Goal: Task Accomplishment & Management: Manage account settings

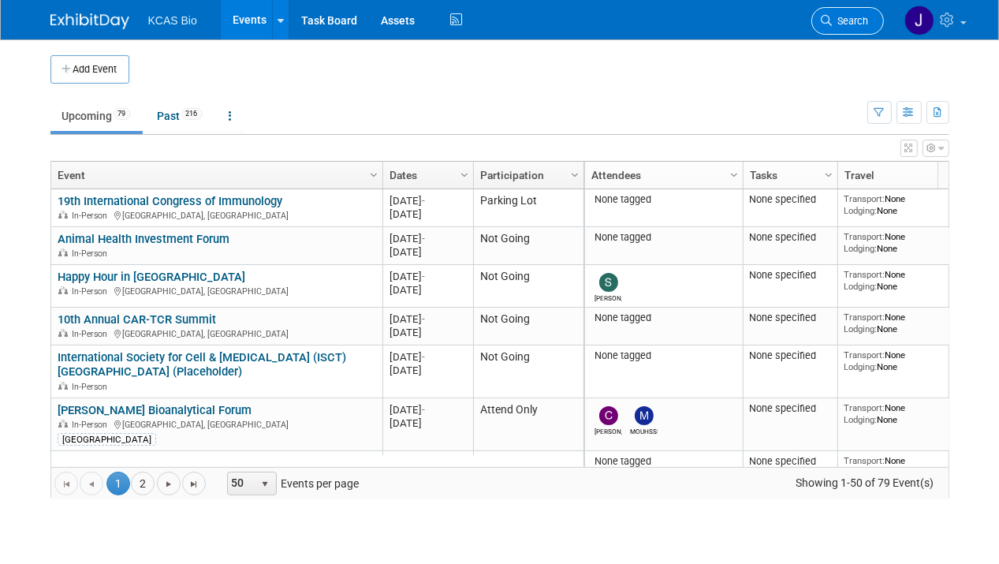
click at [843, 25] on span "Search" at bounding box center [850, 21] width 36 height 12
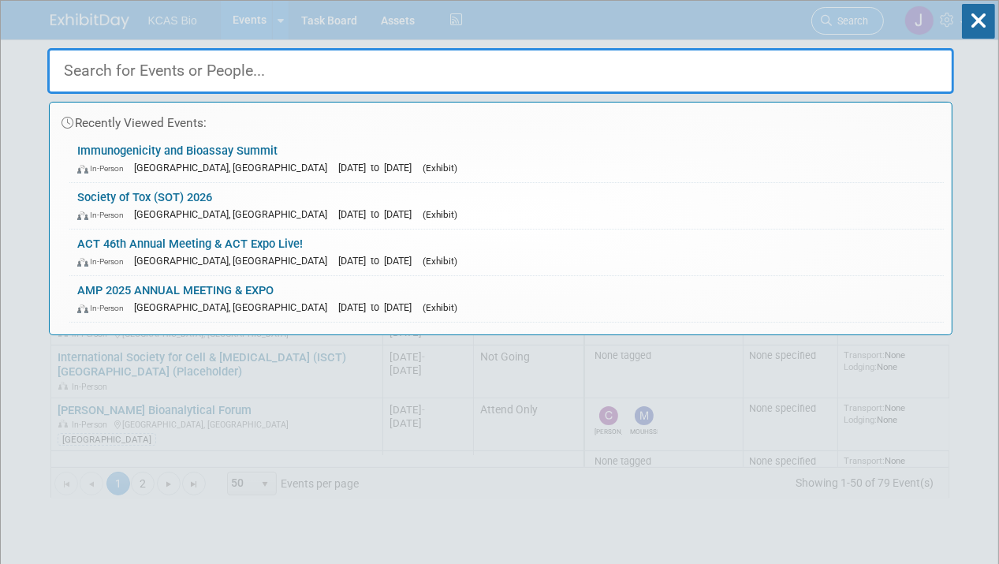
type input "["
click at [843, 25] on div "Recently Viewed Events: Immunogenicity and Bioassay Summit In-Person [GEOGRAPHI…" at bounding box center [500, 168] width 906 height 334
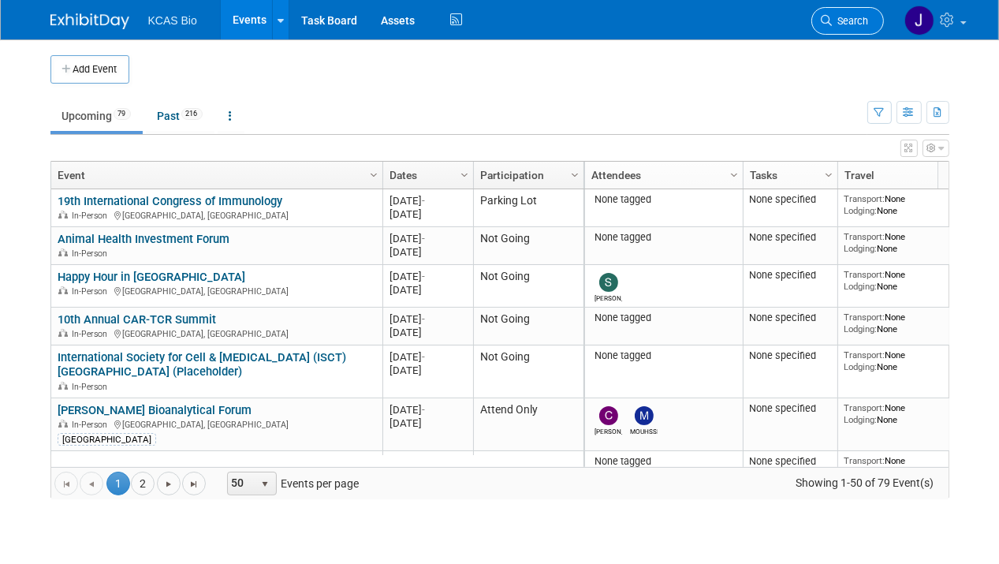
click at [837, 29] on link "Search" at bounding box center [847, 21] width 73 height 28
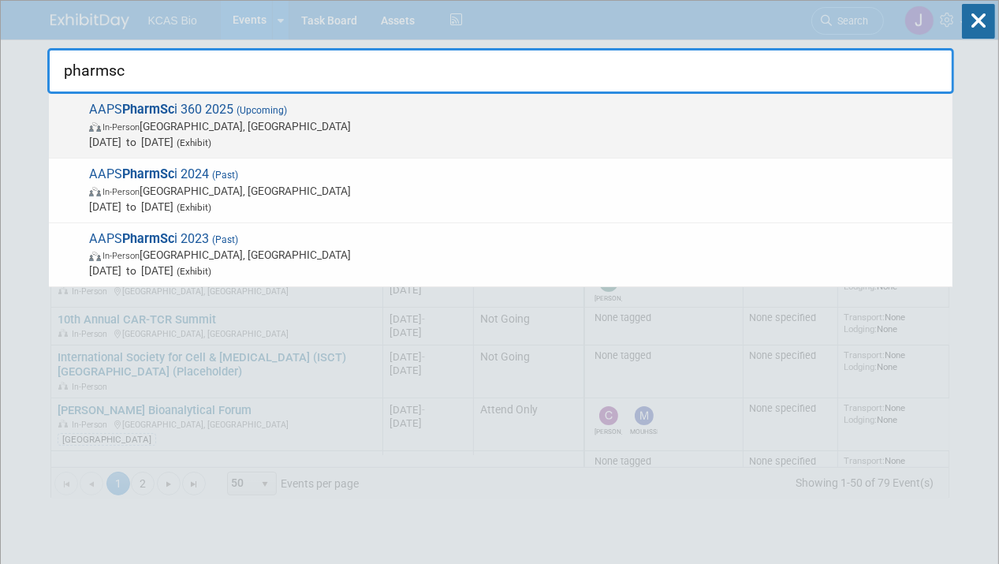
type input "pharmsc"
click at [226, 115] on span "AAPS PharmSc i 360 2025 (Upcoming) In-Person San Antonio, TX Nov 9, 2025 to Nov…" at bounding box center [514, 126] width 860 height 48
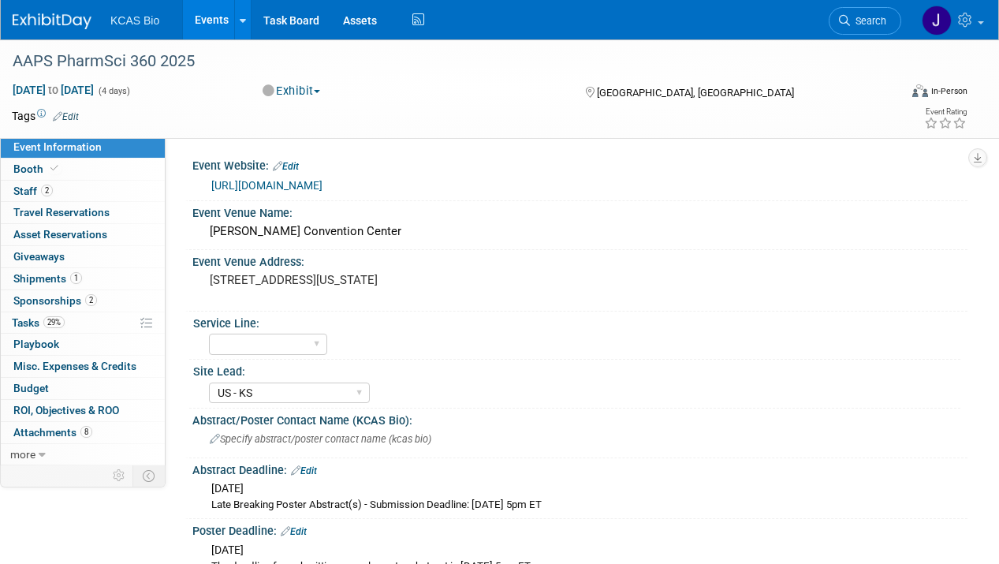
select select "US - KS"
click at [857, 27] on link "Search" at bounding box center [864, 21] width 73 height 28
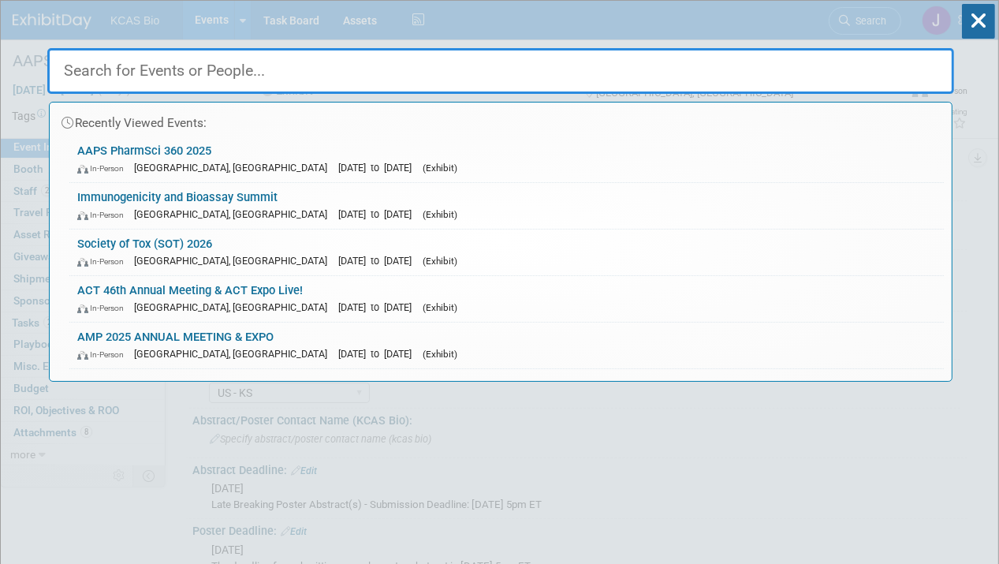
click at [180, 61] on input "text" at bounding box center [500, 71] width 906 height 46
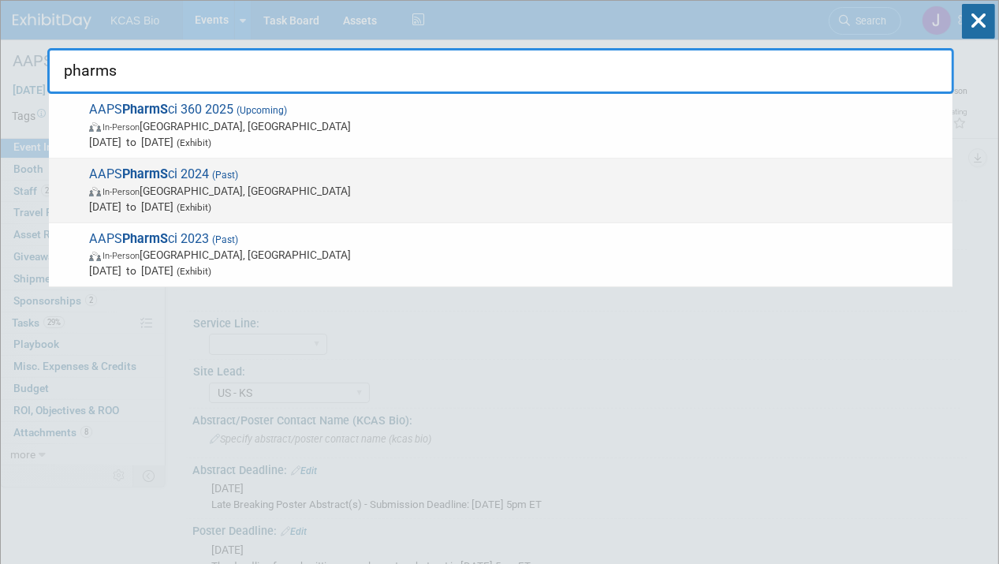
type input "pharms"
click at [201, 172] on span "AAPS PharmS ci 2024 (Past) In-Person Salt Lake City, UT Oct 20, 2024 to Oct 23,…" at bounding box center [514, 190] width 860 height 48
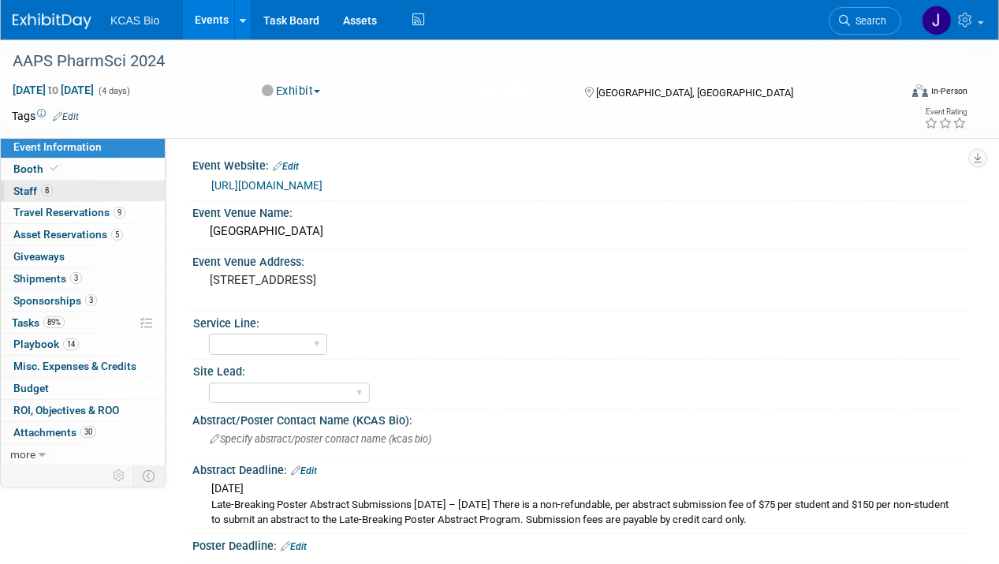
click at [16, 188] on span "Staff 8" at bounding box center [32, 190] width 39 height 13
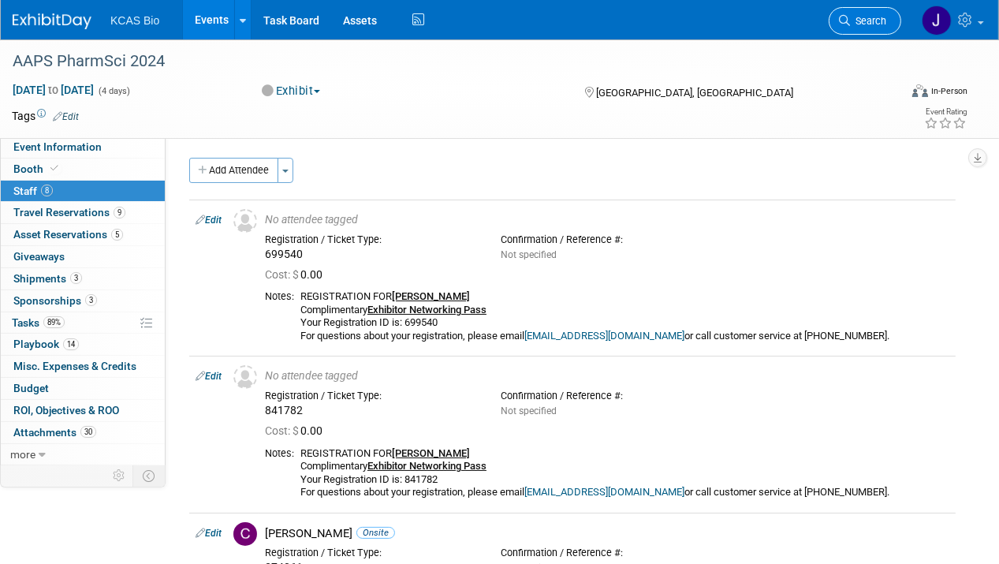
click at [875, 20] on span "Search" at bounding box center [868, 21] width 36 height 12
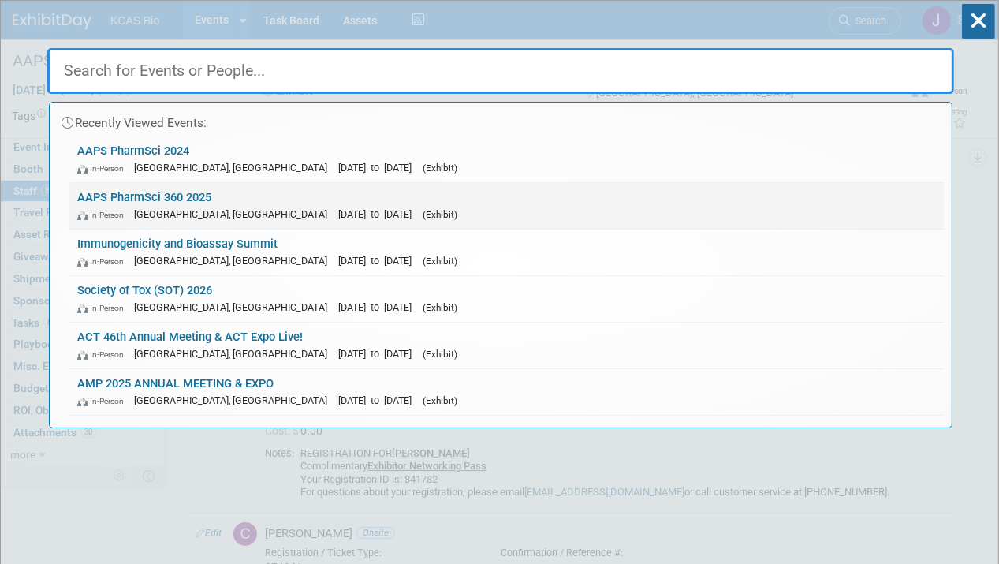
click at [203, 194] on link "AAPS PharmSci 360 2025 In-Person San Antonio, TX Nov 9, 2025 to Nov 12, 2025 (E…" at bounding box center [506, 206] width 874 height 46
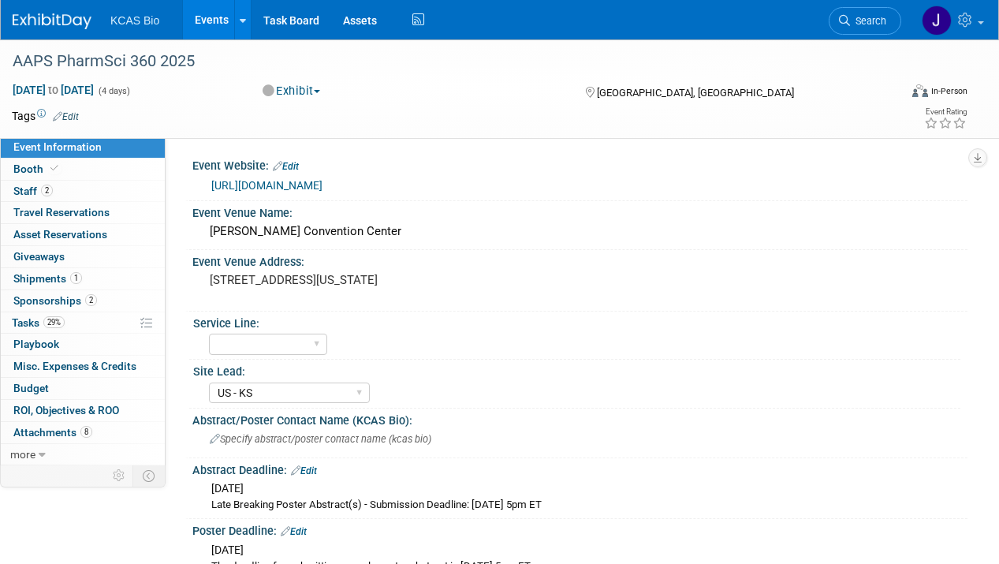
select select "US - KS"
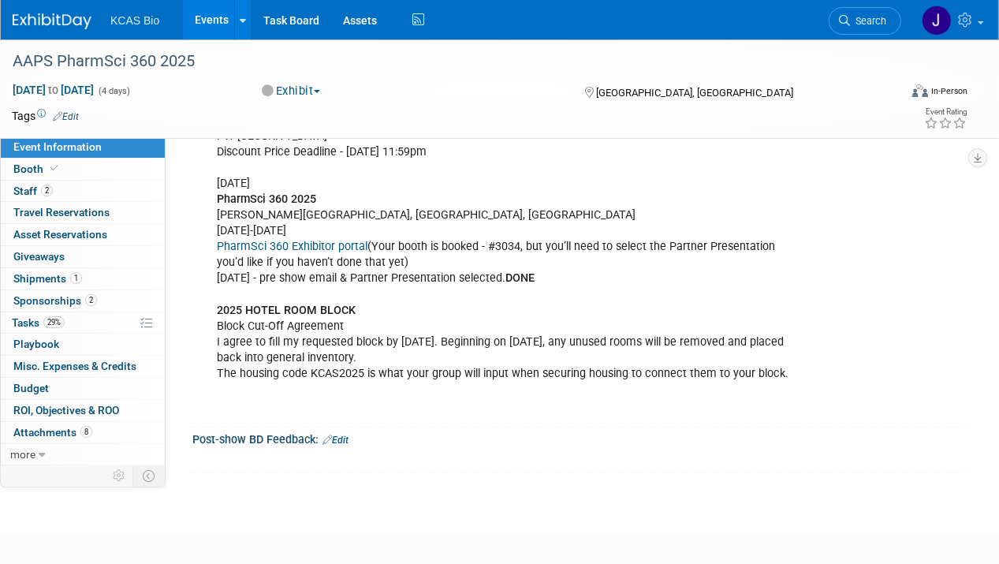
scroll to position [1280, 0]
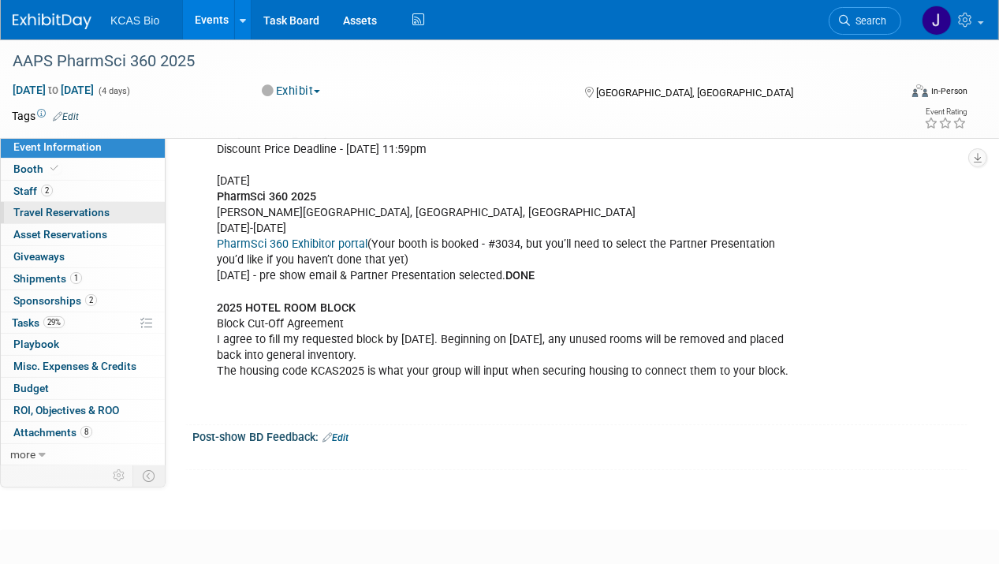
click at [87, 214] on span "Travel Reservations 0" at bounding box center [61, 212] width 96 height 13
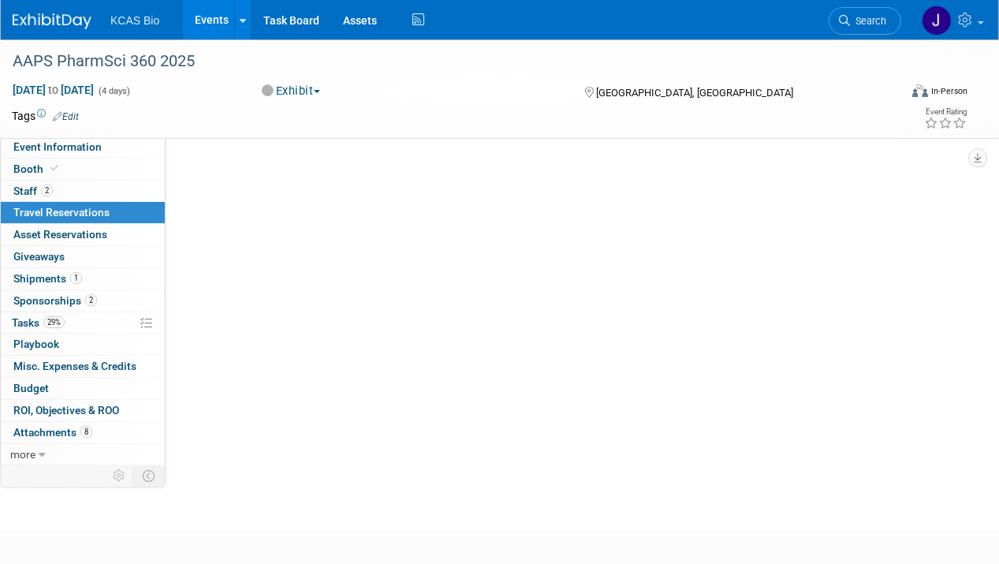
scroll to position [0, 0]
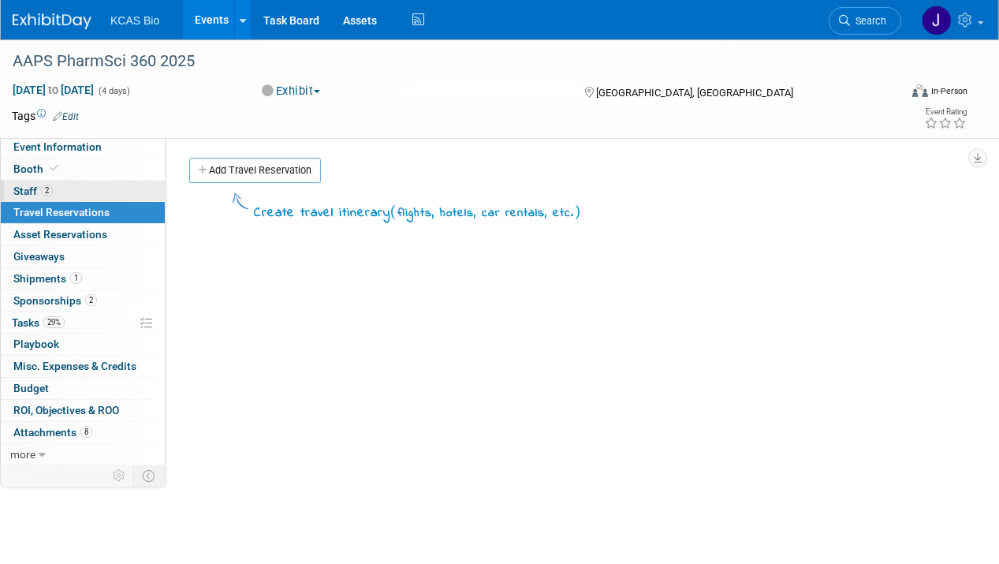
click at [28, 188] on span "Staff 2" at bounding box center [32, 190] width 39 height 13
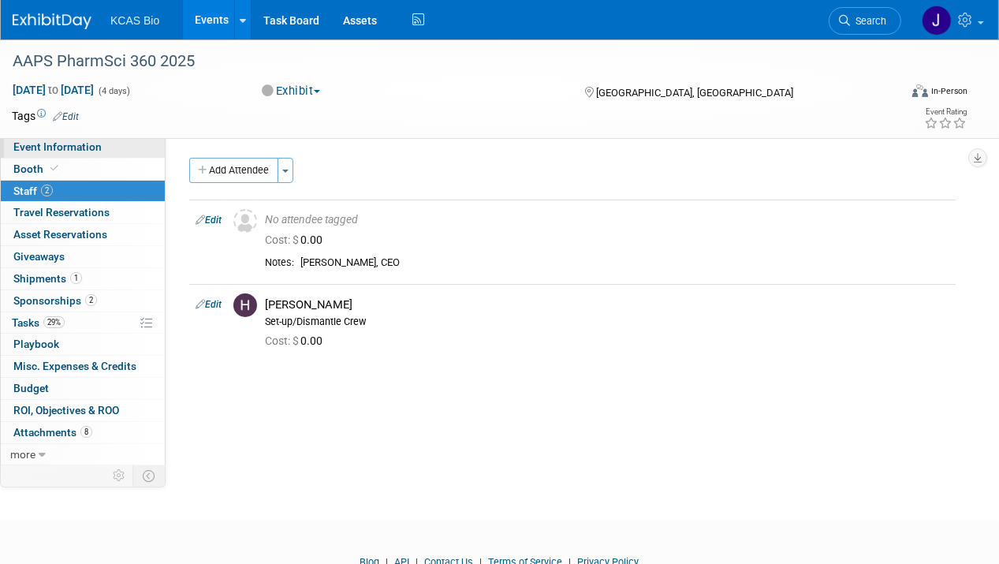
click at [31, 147] on span "Event Information" at bounding box center [57, 146] width 88 height 13
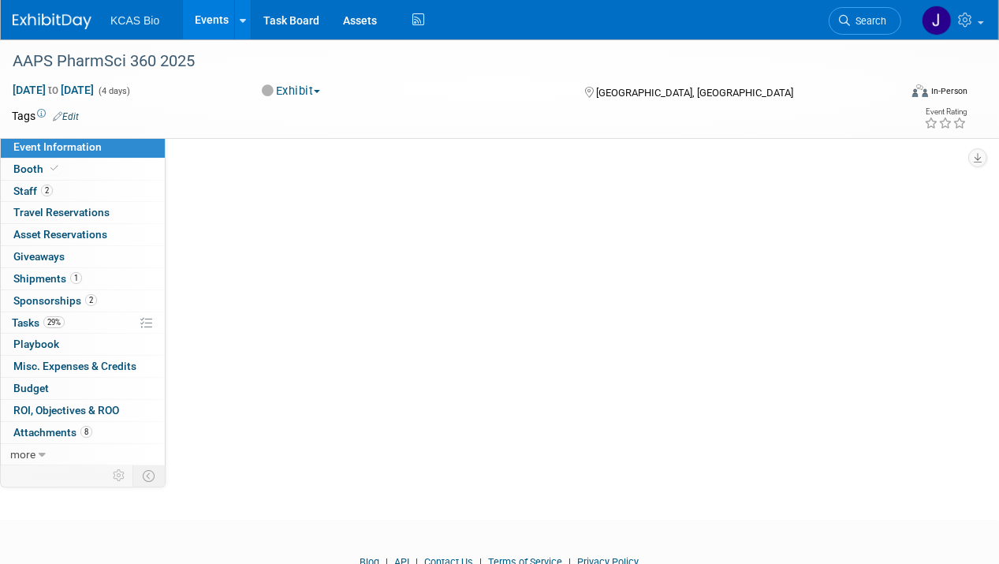
select select "US - KS"
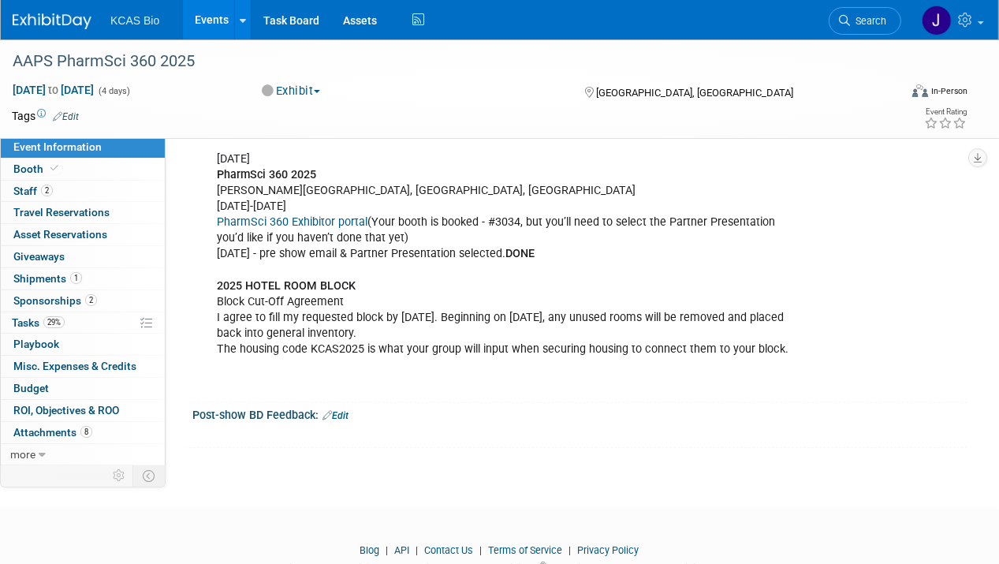
scroll to position [1303, 0]
click at [395, 300] on div "AAPS 2025 PharmSci 360 Site: URL: https://www.conferenceharvester.com/harvester…" at bounding box center [510, 189] width 608 height 411
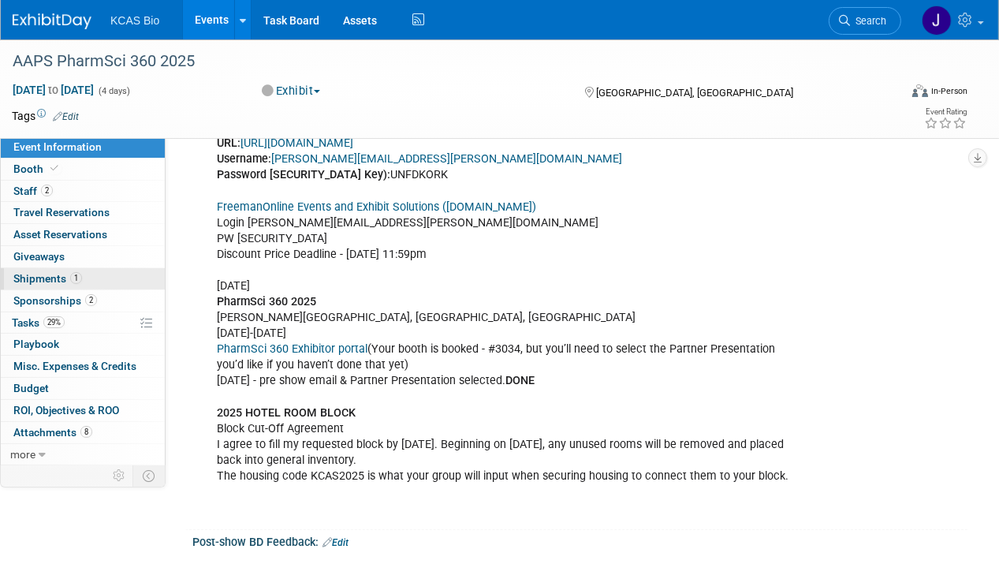
scroll to position [1174, 0]
click at [34, 316] on span "Tasks 29%" at bounding box center [38, 322] width 53 height 13
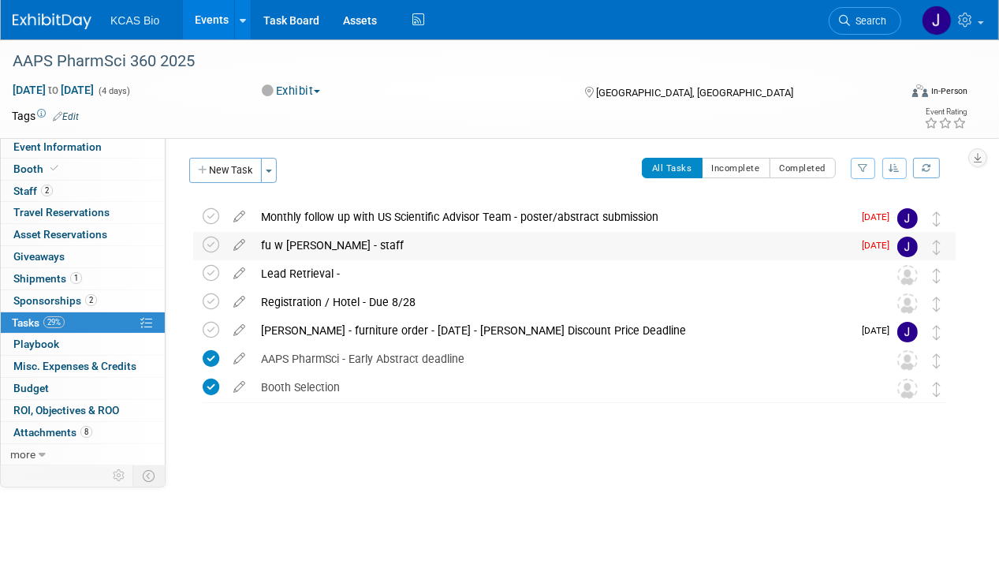
click at [318, 248] on div "fu w jason - staff" at bounding box center [552, 245] width 599 height 27
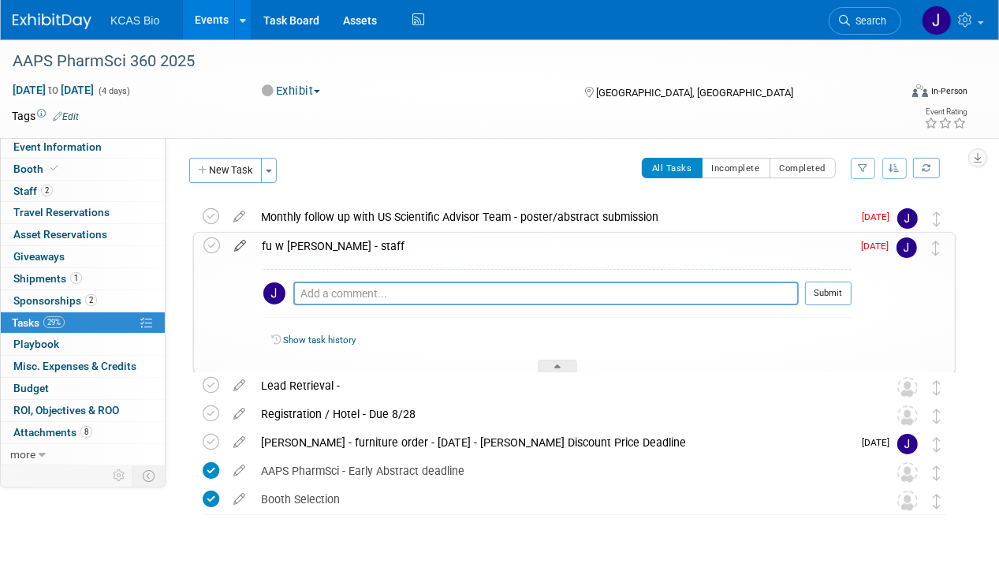
click at [242, 241] on icon at bounding box center [240, 243] width 28 height 20
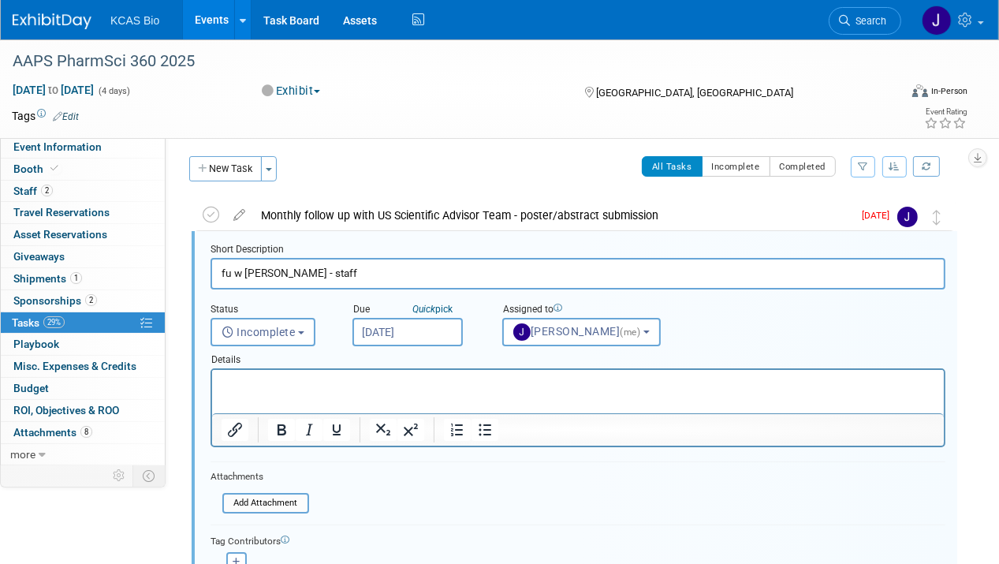
scroll to position [2, 0]
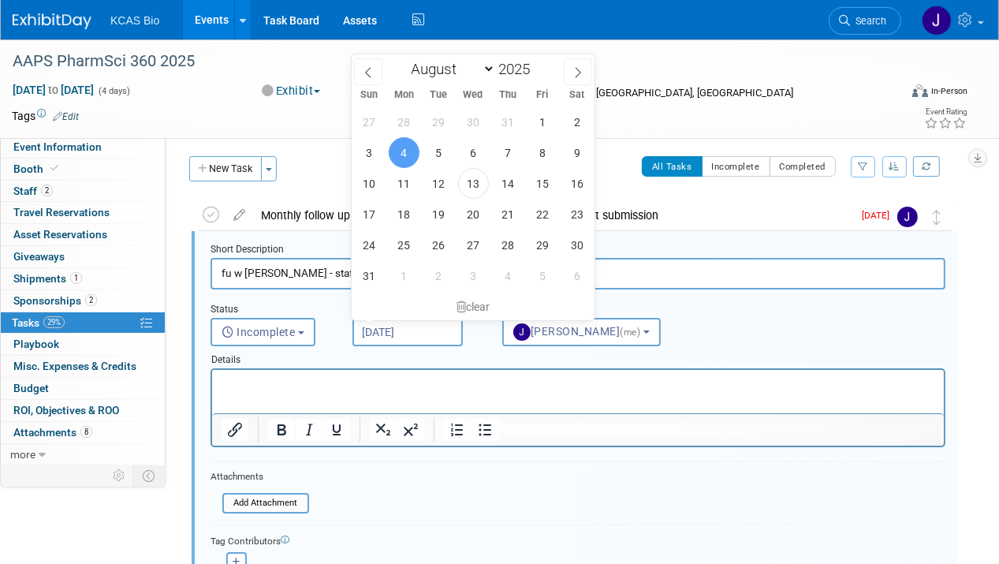
click at [389, 326] on input "Aug 4, 2025" at bounding box center [407, 332] width 110 height 28
click at [474, 241] on span "27" at bounding box center [473, 244] width 31 height 31
type input "[DATE]"
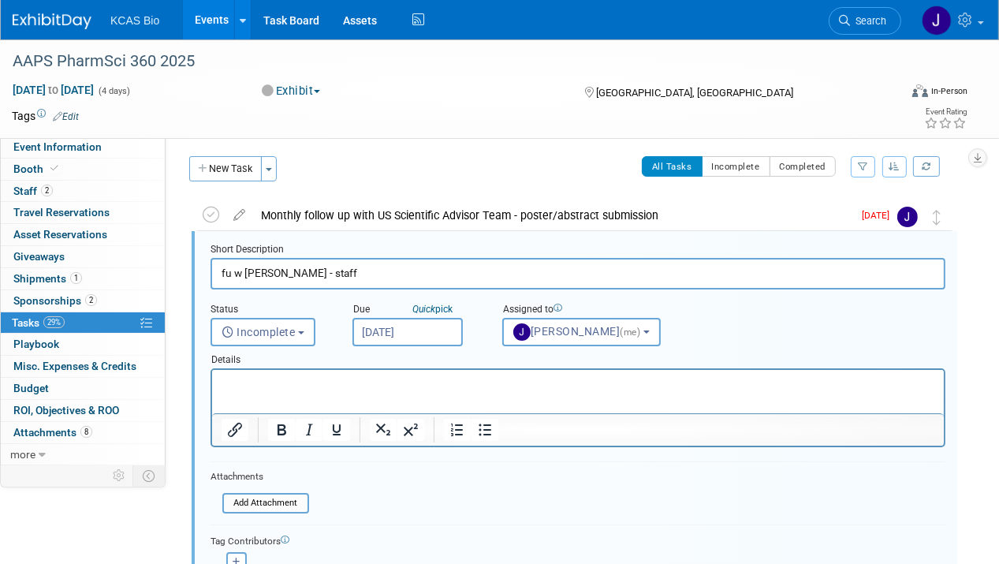
click at [423, 389] on p "Rich Text Area. Press ALT-0 for help." at bounding box center [577, 383] width 713 height 15
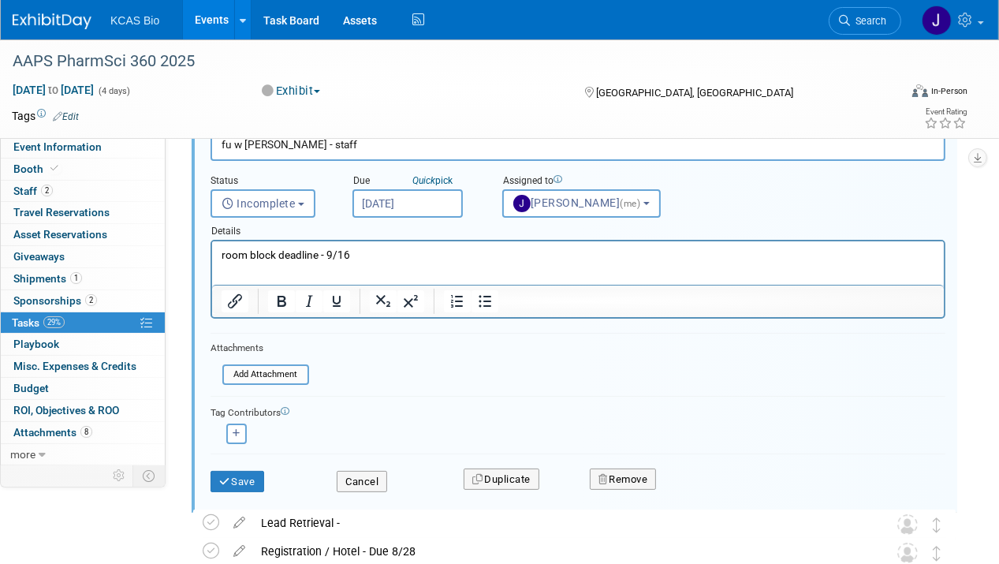
scroll to position [167, 0]
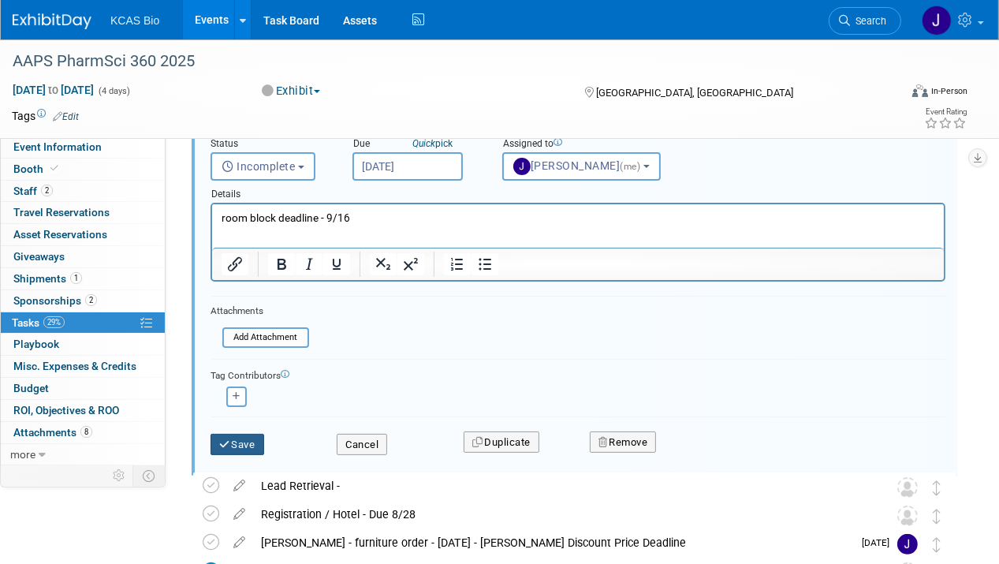
click at [241, 434] on button "Save" at bounding box center [237, 444] width 54 height 22
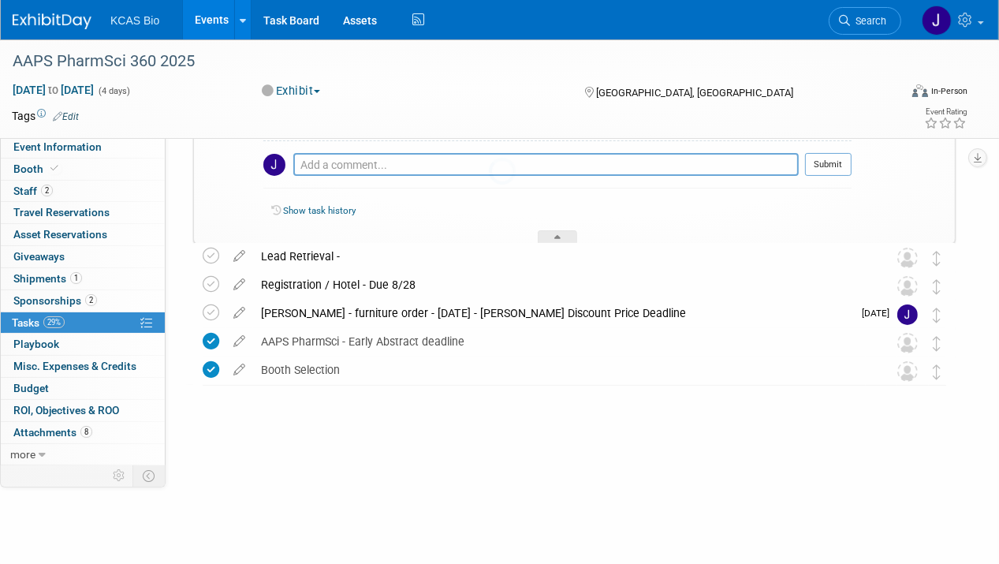
scroll to position [83, 0]
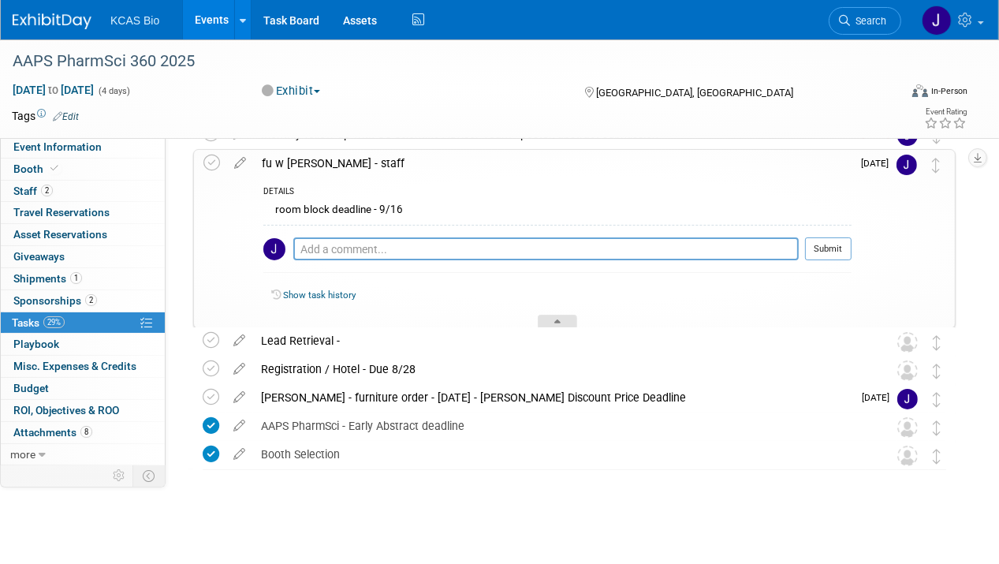
click at [561, 319] on div at bounding box center [557, 320] width 39 height 13
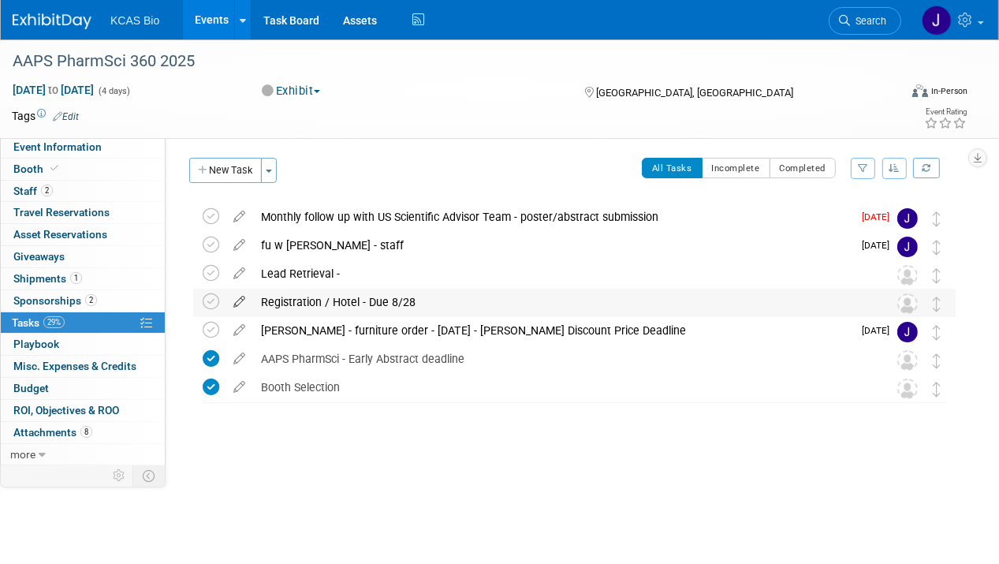
click at [240, 299] on icon at bounding box center [239, 298] width 28 height 20
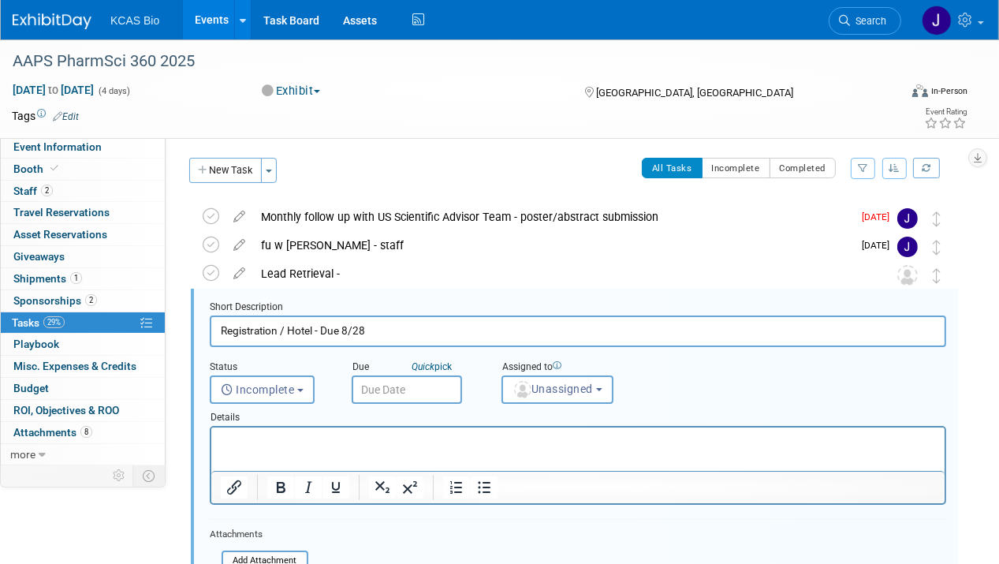
scroll to position [58, 0]
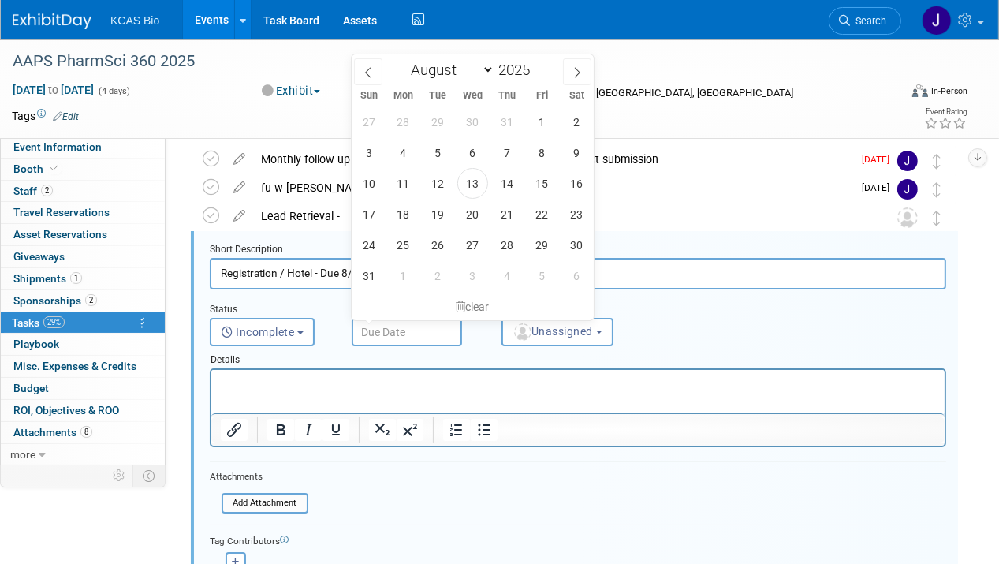
click at [374, 327] on input "text" at bounding box center [407, 332] width 110 height 28
click at [341, 272] on input "Registration / Hotel - Due 8/28" at bounding box center [578, 273] width 736 height 31
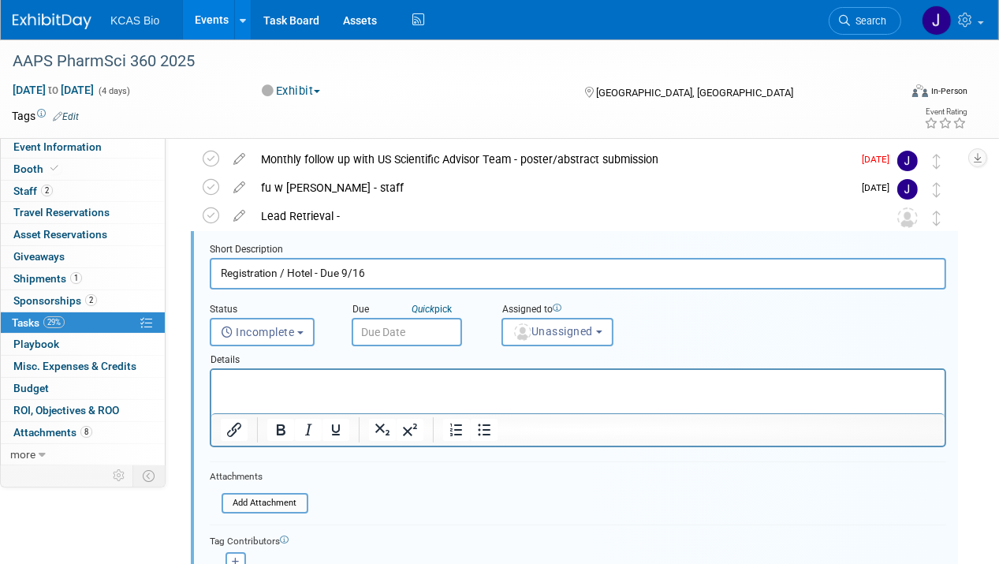
type input "Registration / Hotel - Due 9/16"
click at [412, 328] on input "text" at bounding box center [407, 332] width 110 height 28
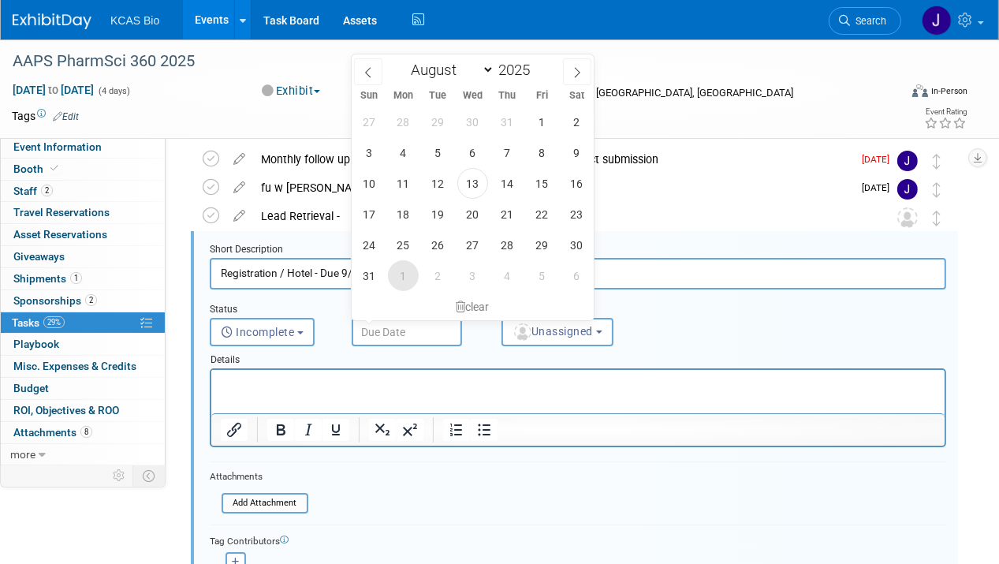
click at [401, 279] on span "1" at bounding box center [403, 275] width 31 height 31
type input "[DATE]"
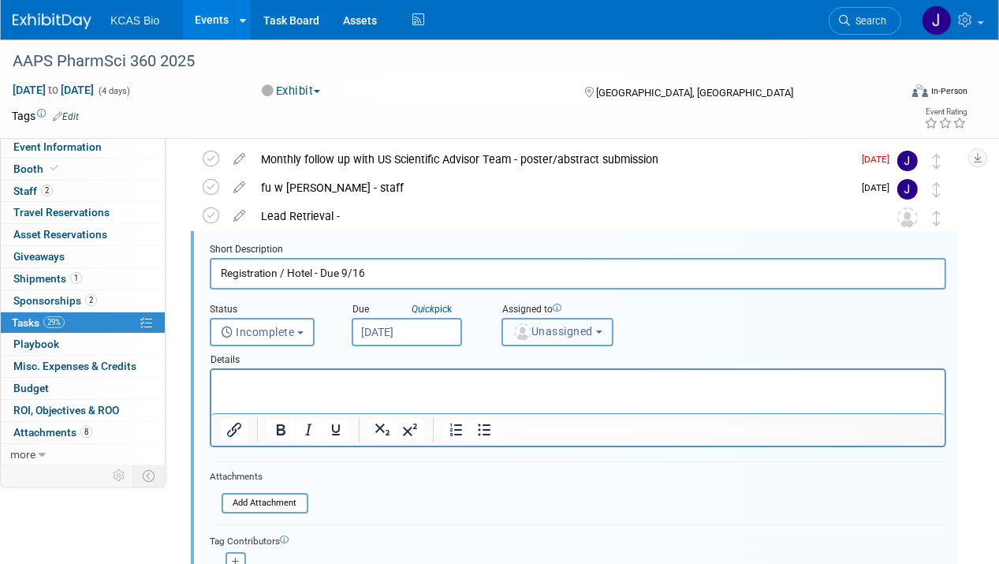
click at [545, 333] on span "Unassigned" at bounding box center [552, 331] width 80 height 13
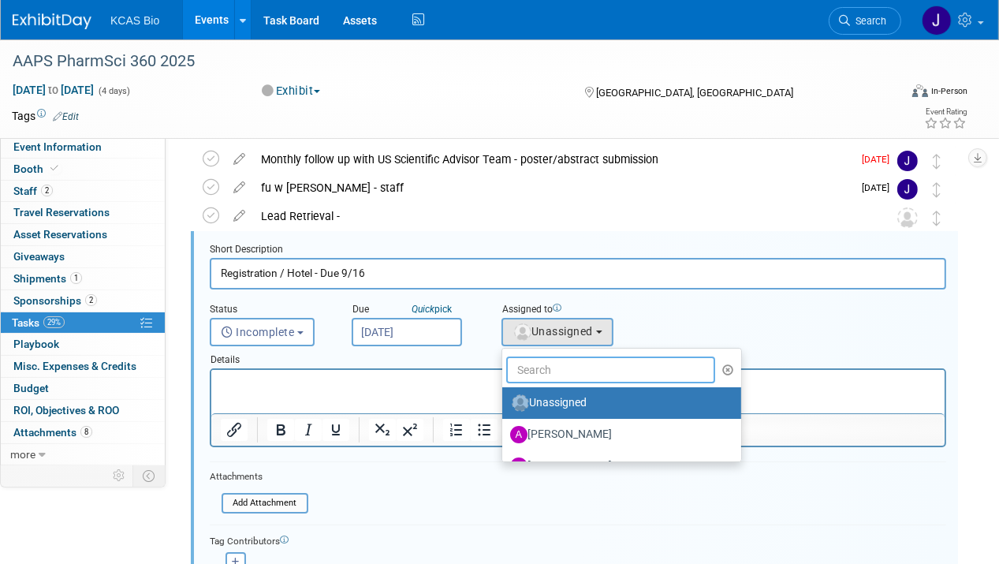
click at [537, 375] on input "text" at bounding box center [610, 369] width 209 height 27
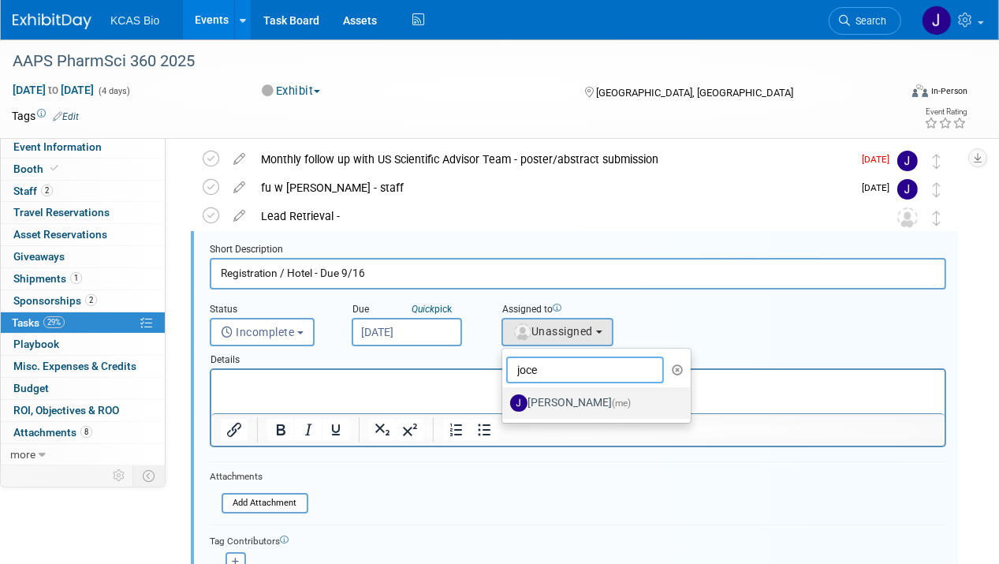
type input "joce"
click at [565, 394] on label "Jocelyn King (me)" at bounding box center [592, 402] width 165 height 25
click at [504, 396] on input "Jocelyn King (me)" at bounding box center [499, 401] width 10 height 10
select select "7758eddb-9d73-4c20-afa0-27b332c1c338"
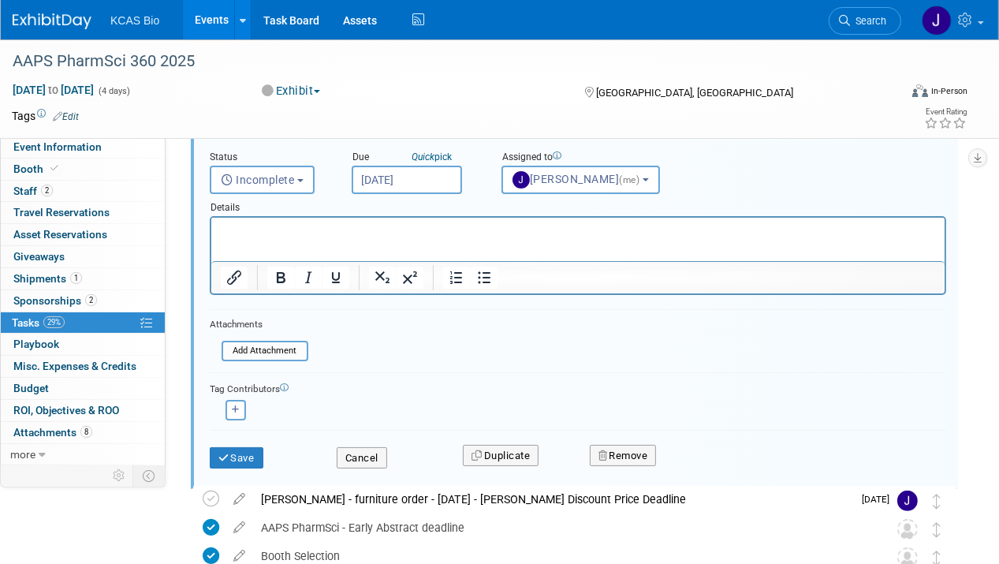
scroll to position [215, 0]
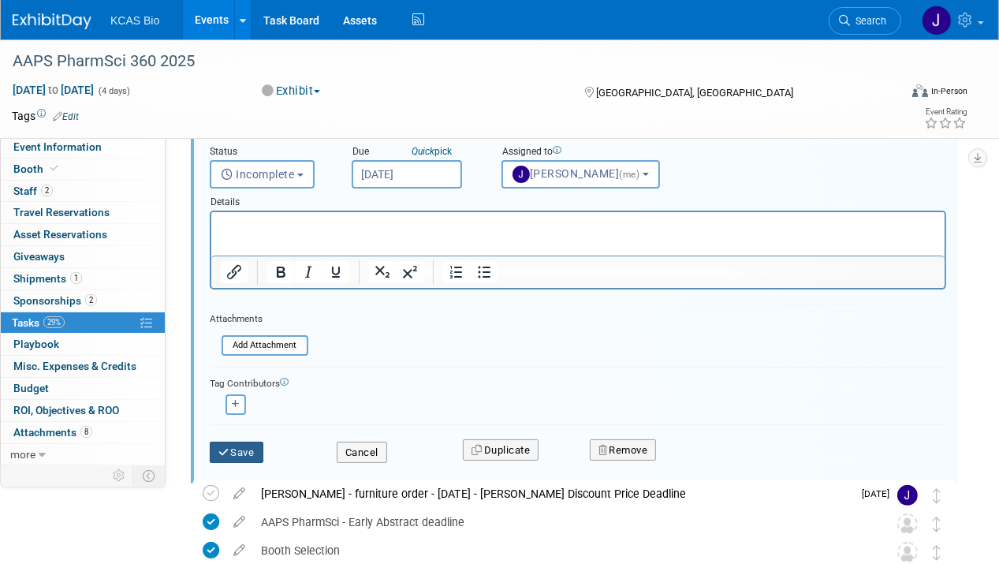
click at [239, 449] on button "Save" at bounding box center [237, 452] width 54 height 22
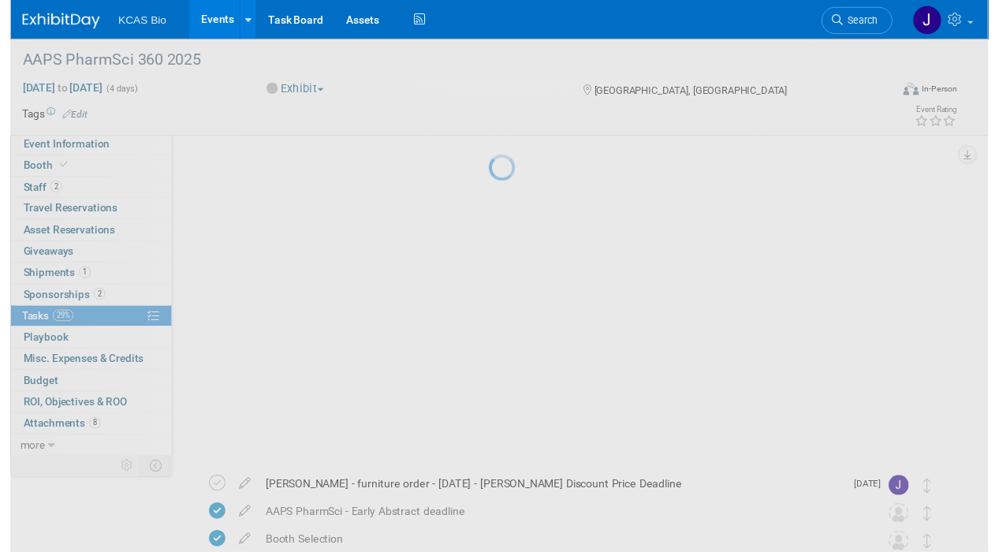
scroll to position [0, 0]
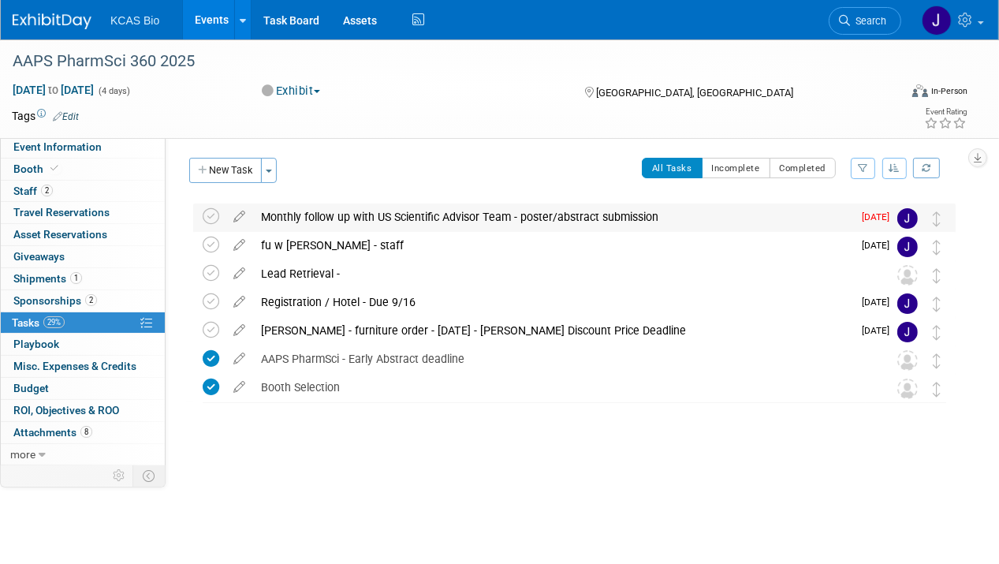
click at [321, 214] on div "Monthly follow up with US Scientific Advisor Team - poster/abstract submission" at bounding box center [552, 216] width 599 height 27
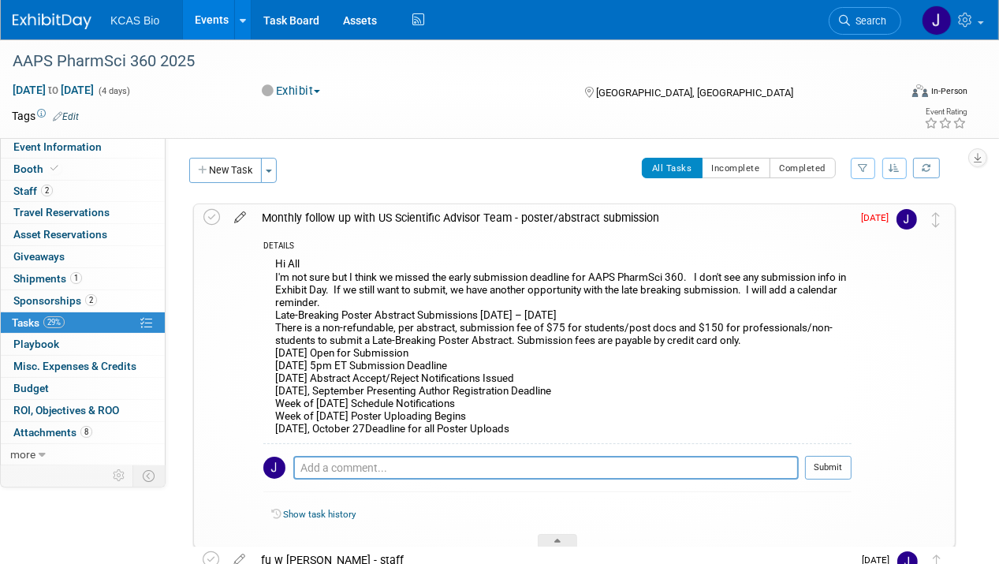
click at [238, 211] on icon at bounding box center [240, 214] width 28 height 20
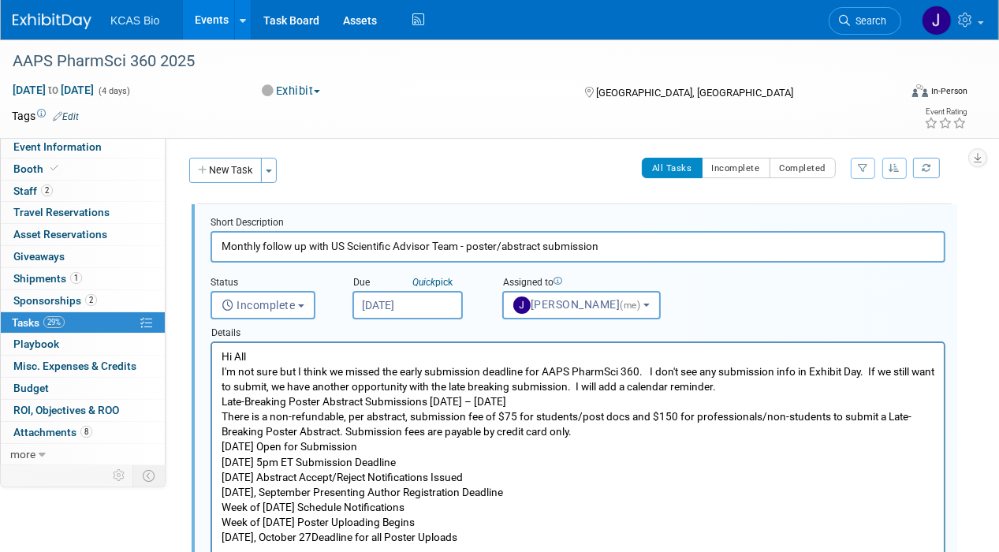
click at [426, 301] on input "Jul 17, 2025" at bounding box center [407, 305] width 110 height 28
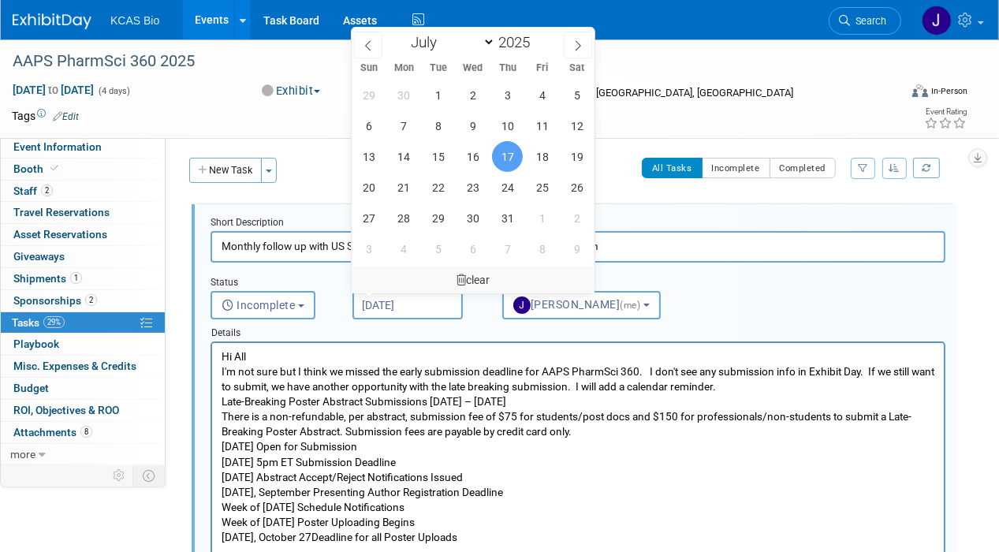
click at [471, 276] on div "clear" at bounding box center [473, 279] width 243 height 27
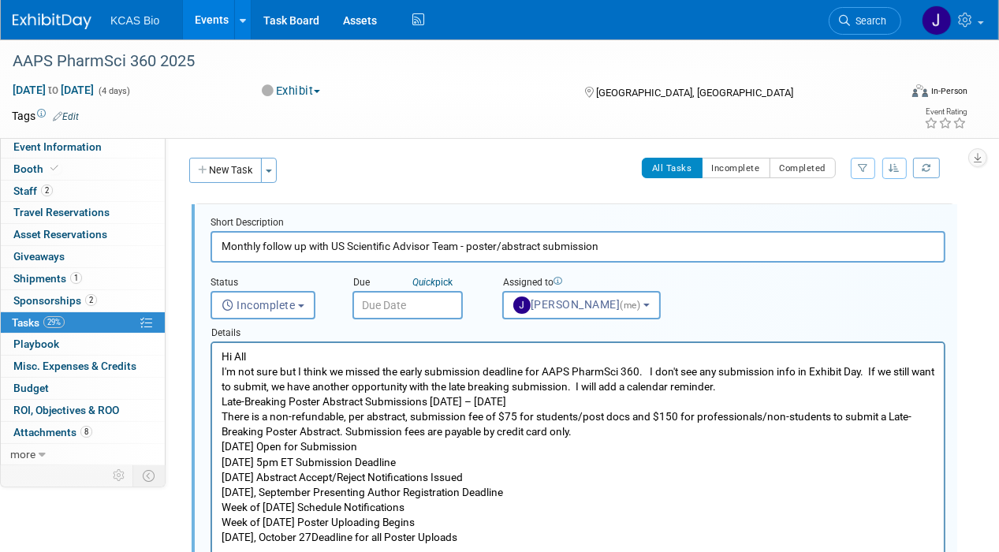
click at [707, 294] on div "Status <i class="far fa-clock" style="padding: 6px 4px 6px 1px;"></i> Incomplet…" at bounding box center [578, 290] width 758 height 57
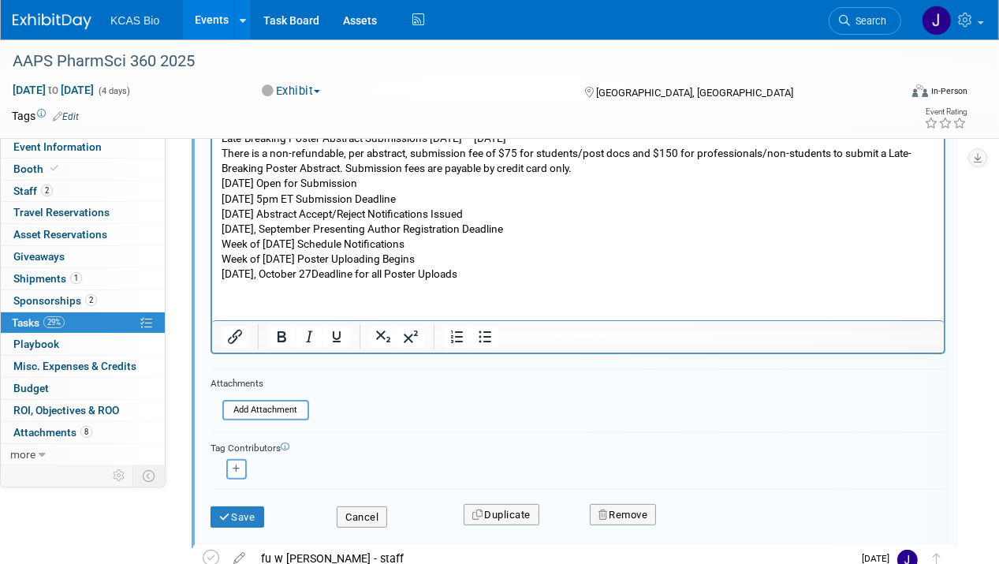
scroll to position [271, 0]
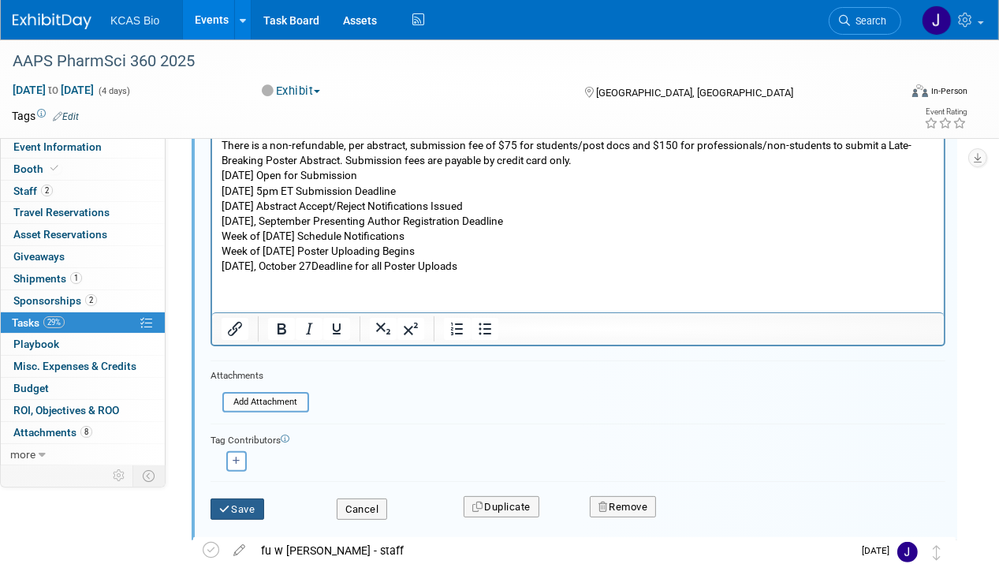
click at [240, 498] on button "Save" at bounding box center [237, 509] width 54 height 22
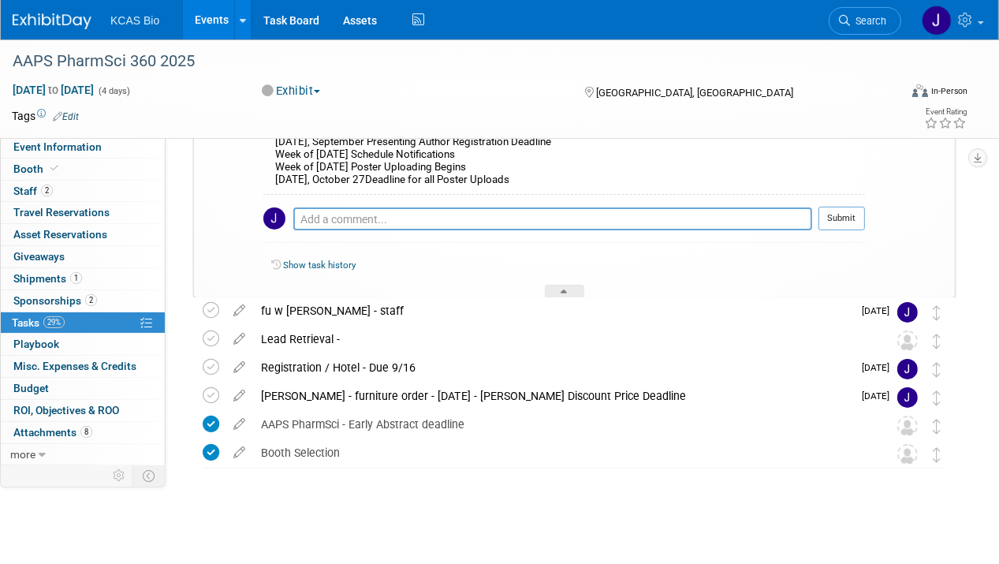
scroll to position [247, 0]
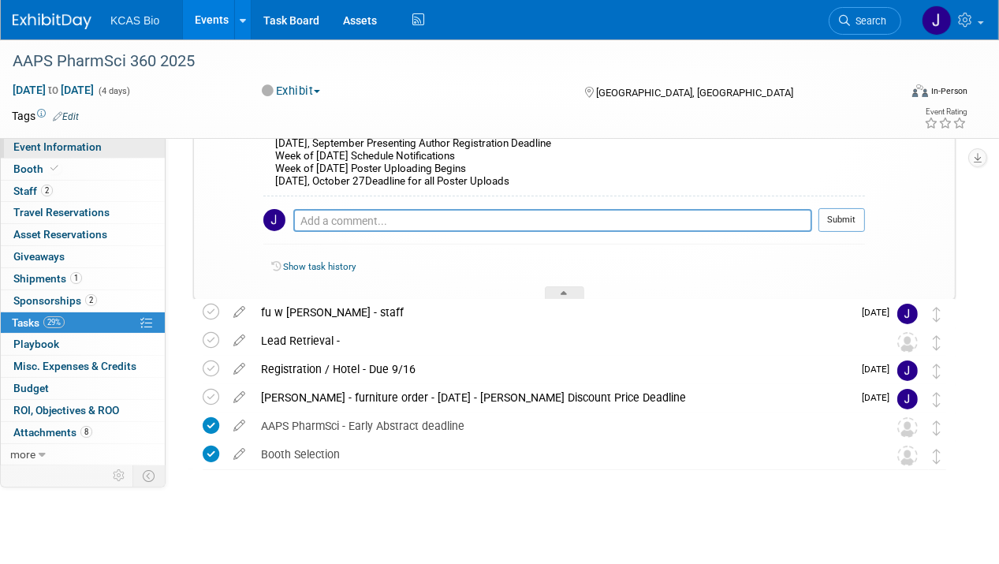
click at [63, 141] on span "Event Information" at bounding box center [57, 146] width 88 height 13
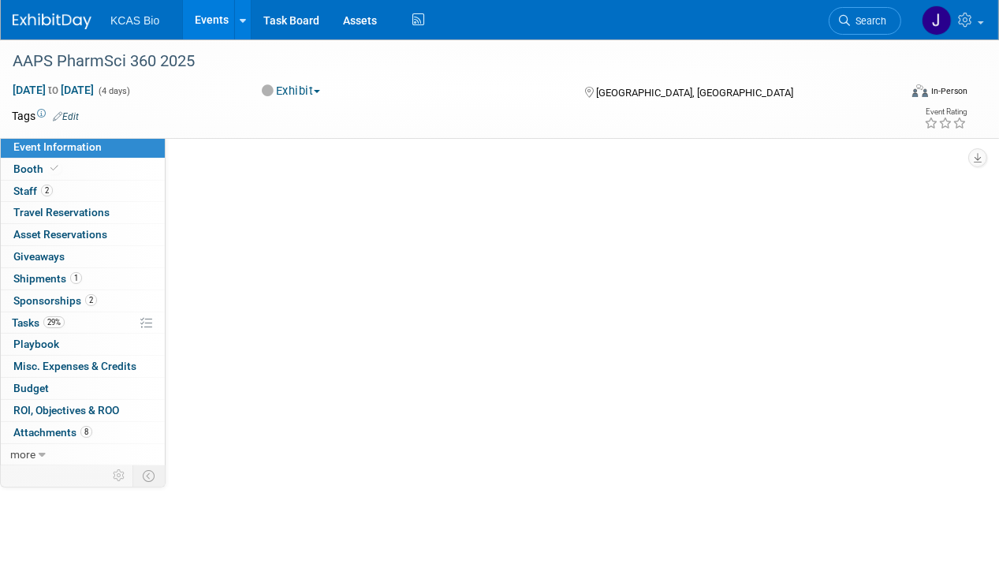
scroll to position [0, 0]
select select "US - KS"
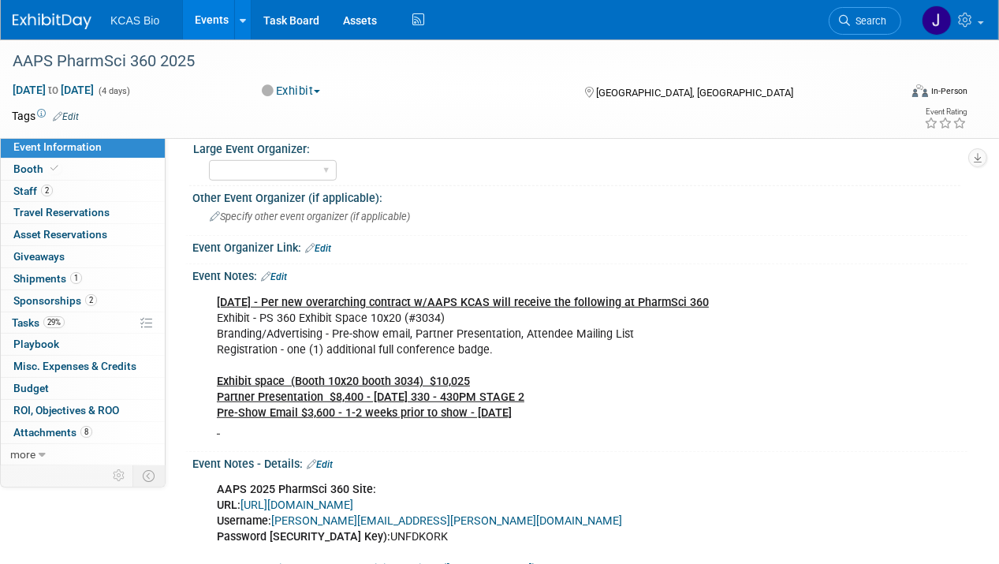
scroll to position [813, 0]
click at [43, 111] on icon at bounding box center [41, 114] width 9 height 9
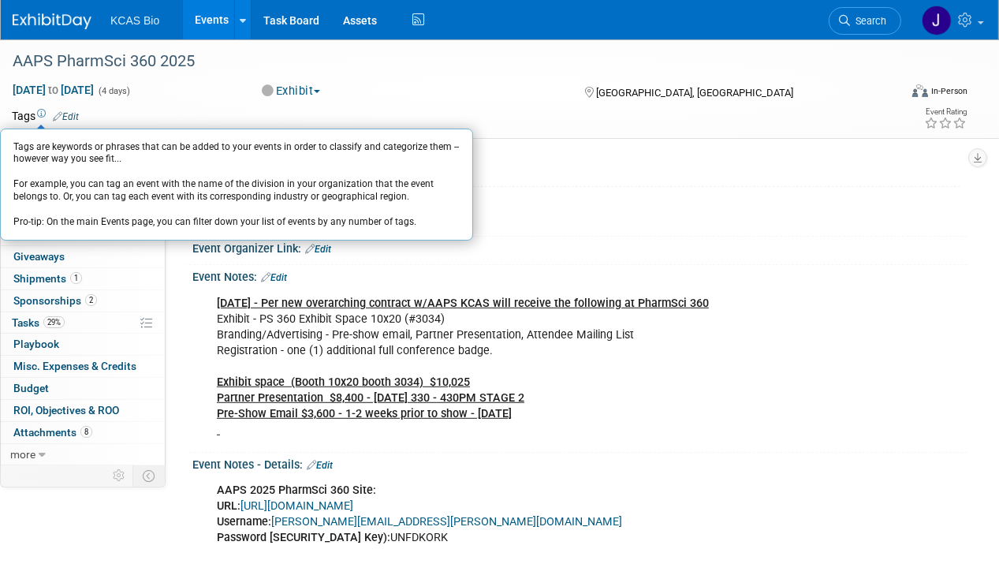
click at [188, 103] on div "Nov 9, 2025 to Nov 12, 2025 (4 days) Nov 9, 2025 to Nov 12, 2025 Exhibit Commit…" at bounding box center [489, 94] width 979 height 24
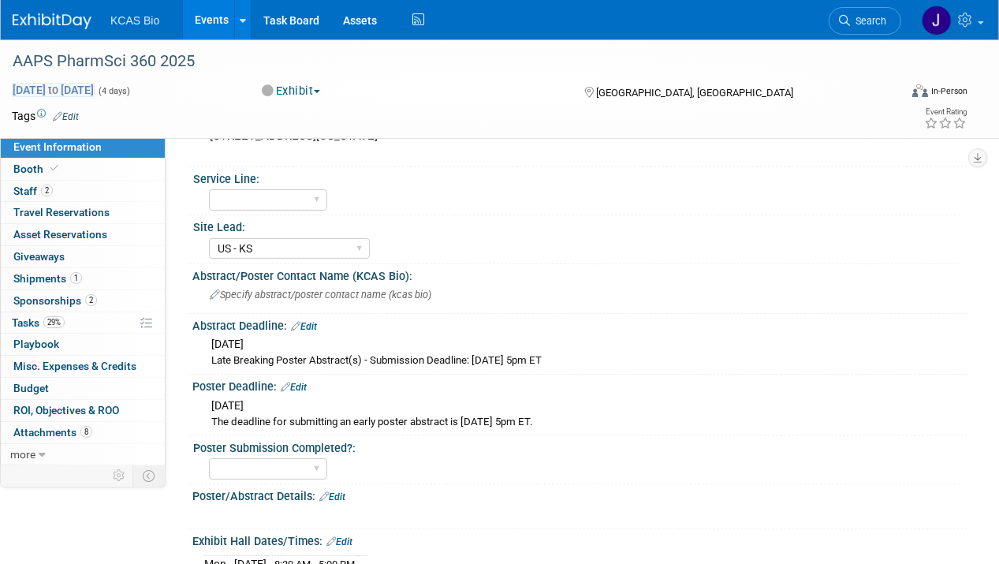
scroll to position [0, 0]
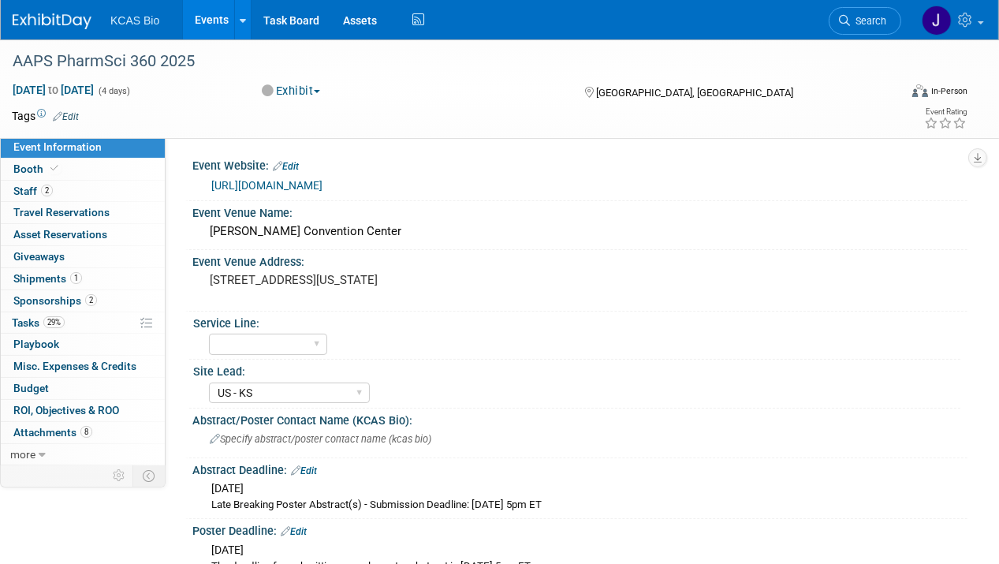
click at [47, 14] on img at bounding box center [52, 21] width 79 height 16
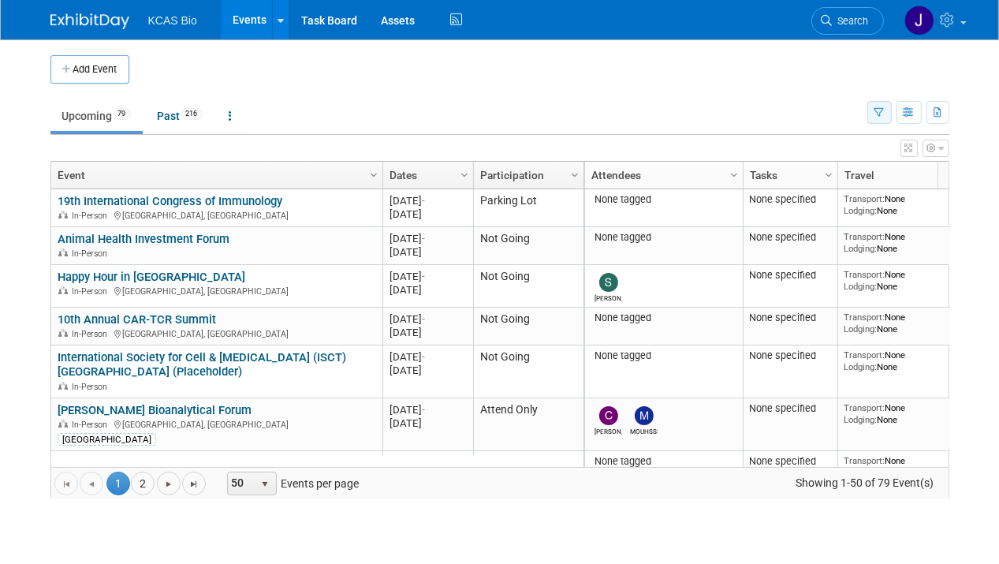
click at [880, 108] on icon "button" at bounding box center [879, 113] width 10 height 10
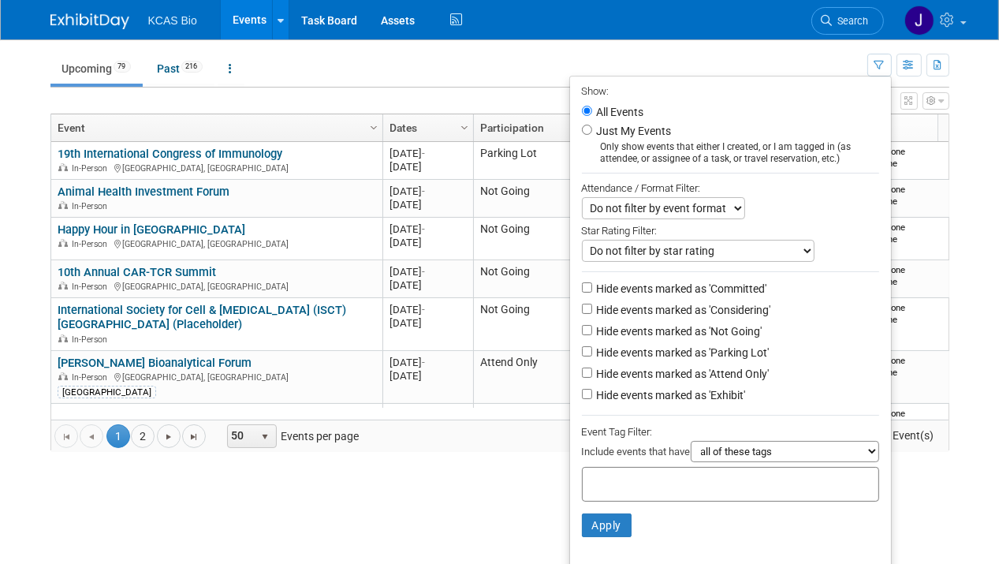
scroll to position [53, 0]
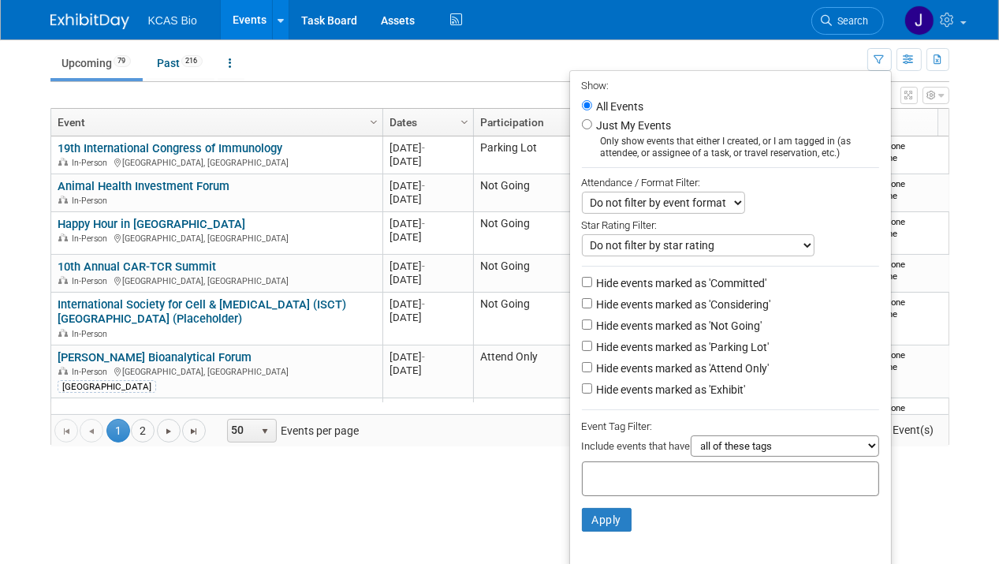
click at [858, 447] on select "all of these tags any one of these tags only and exactly these specific tags" at bounding box center [784, 445] width 188 height 21
click at [320, 90] on div "View Grid Tips & Tricks Advanced Options Reset Grid Layout (back to default)" at bounding box center [499, 93] width 899 height 22
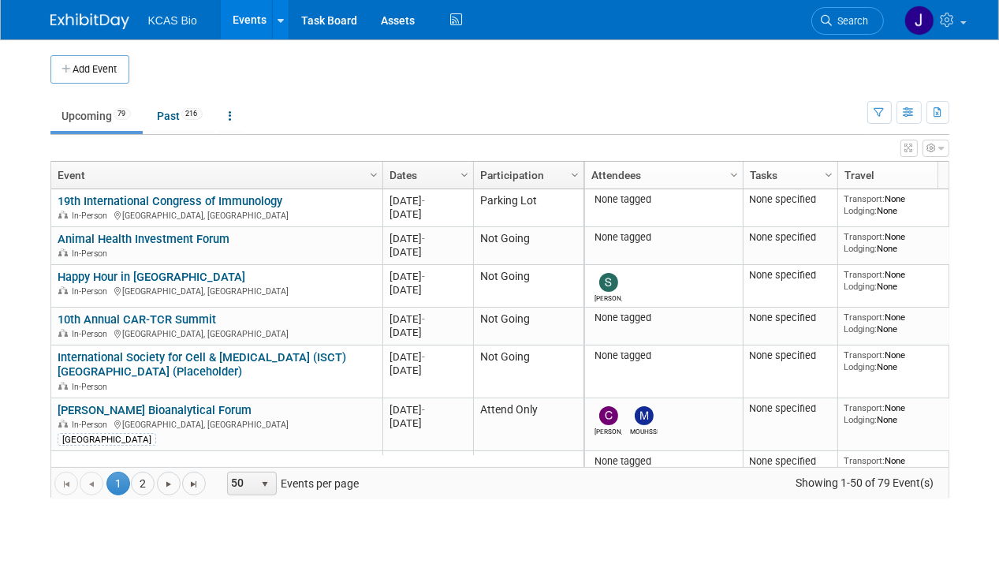
scroll to position [0, 0]
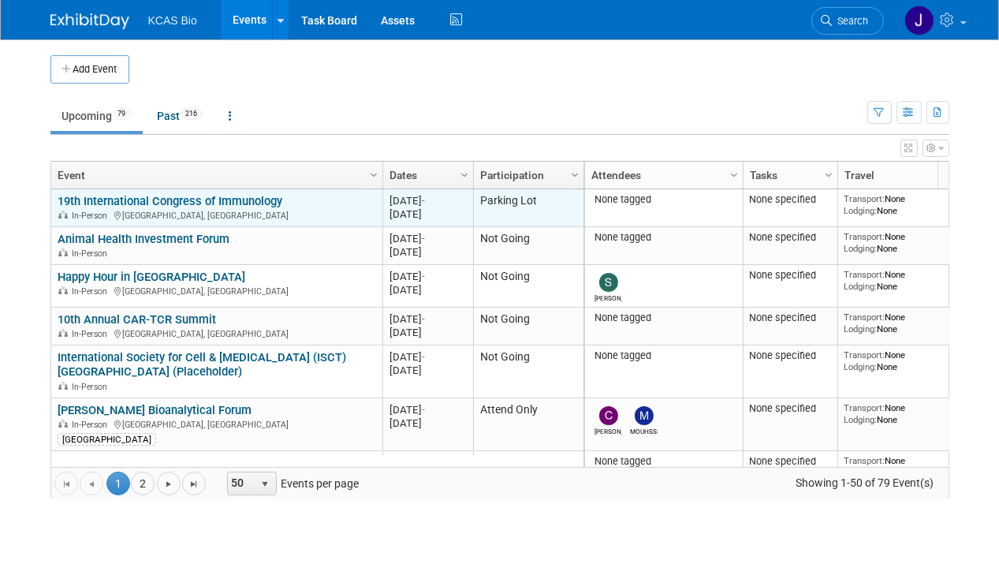
click at [174, 194] on link "19th International Congress of Immunology" at bounding box center [170, 201] width 225 height 14
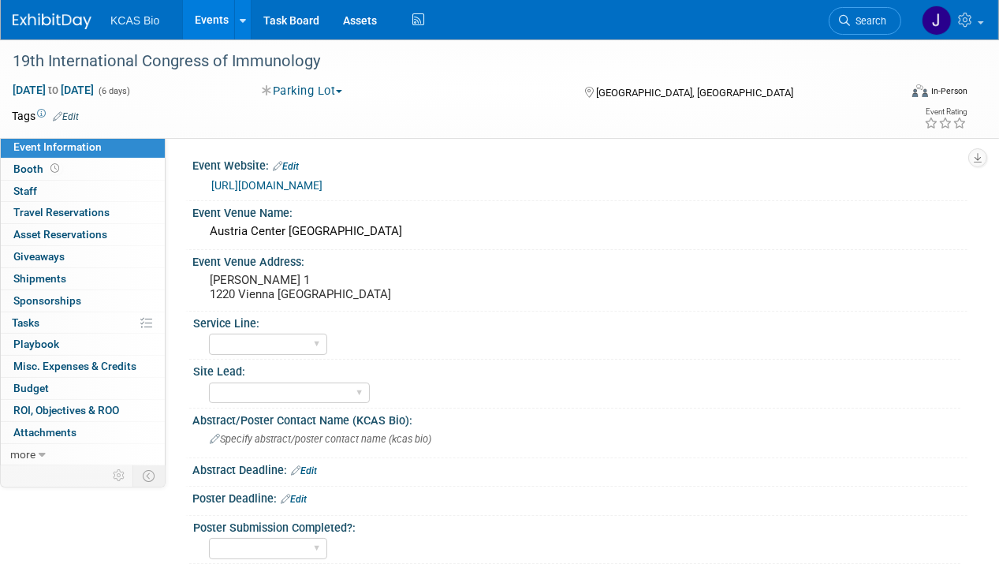
click at [345, 87] on button "Parking Lot" at bounding box center [302, 91] width 91 height 17
